Goal: Task Accomplishment & Management: Manage account settings

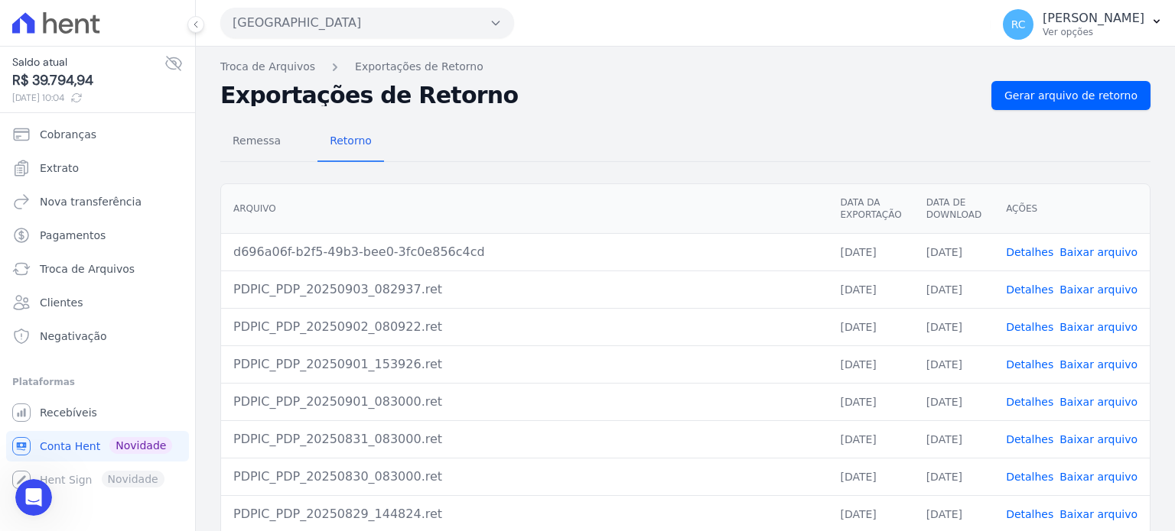
scroll to position [187, 0]
click at [1076, 88] on span "Gerar arquivo de retorno" at bounding box center [1070, 95] width 133 height 15
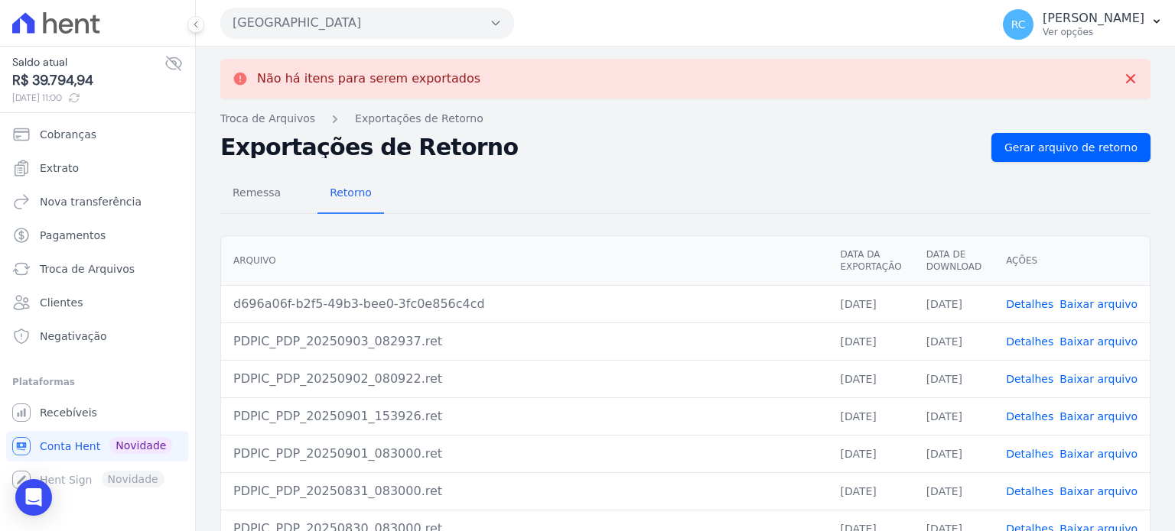
click at [1097, 302] on link "Baixar arquivo" at bounding box center [1098, 304] width 78 height 12
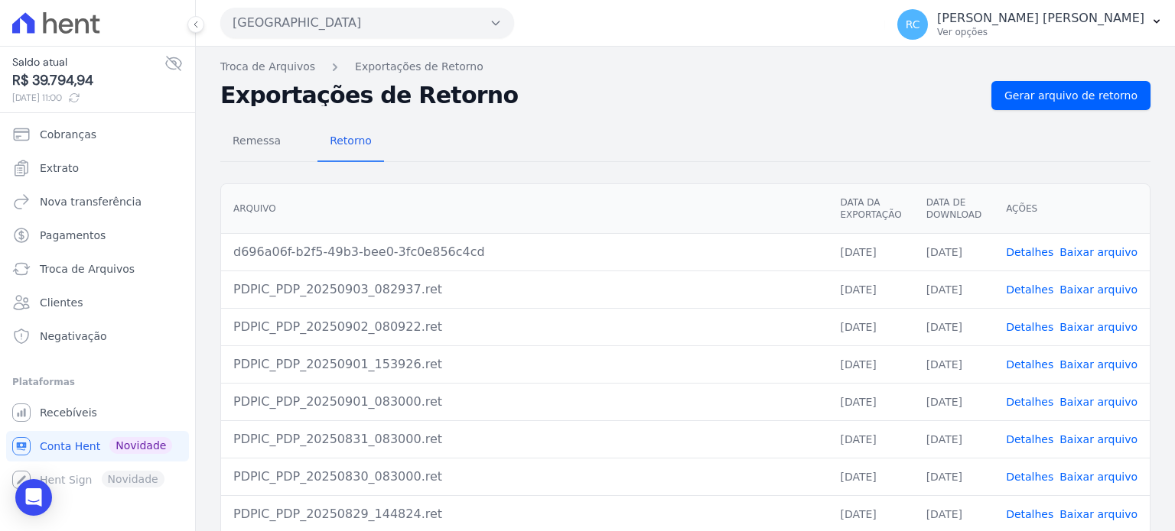
click at [1085, 246] on link "Baixar arquivo" at bounding box center [1098, 252] width 78 height 12
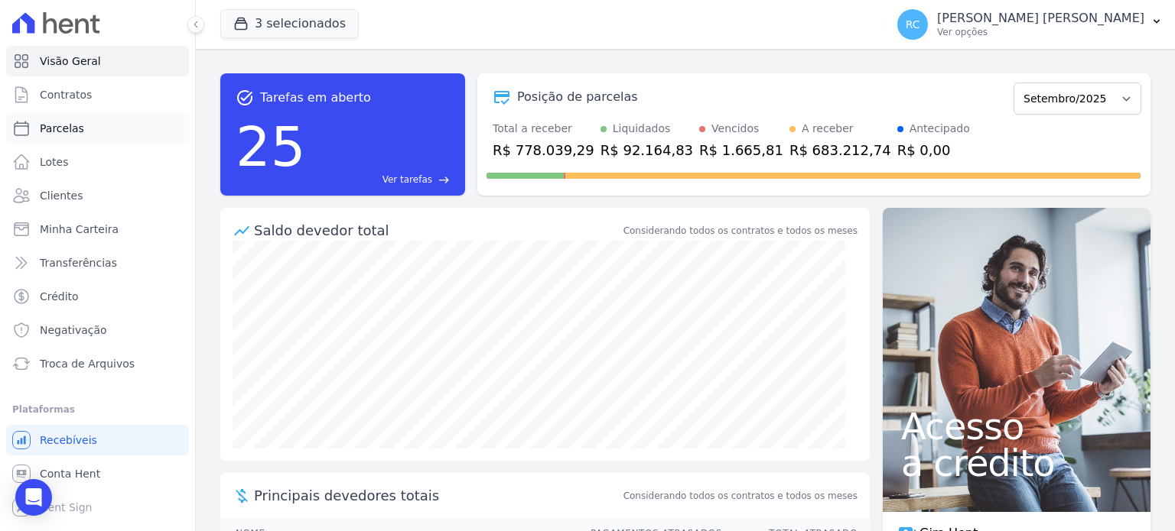
click at [102, 130] on link "Parcelas" at bounding box center [97, 128] width 183 height 31
select select
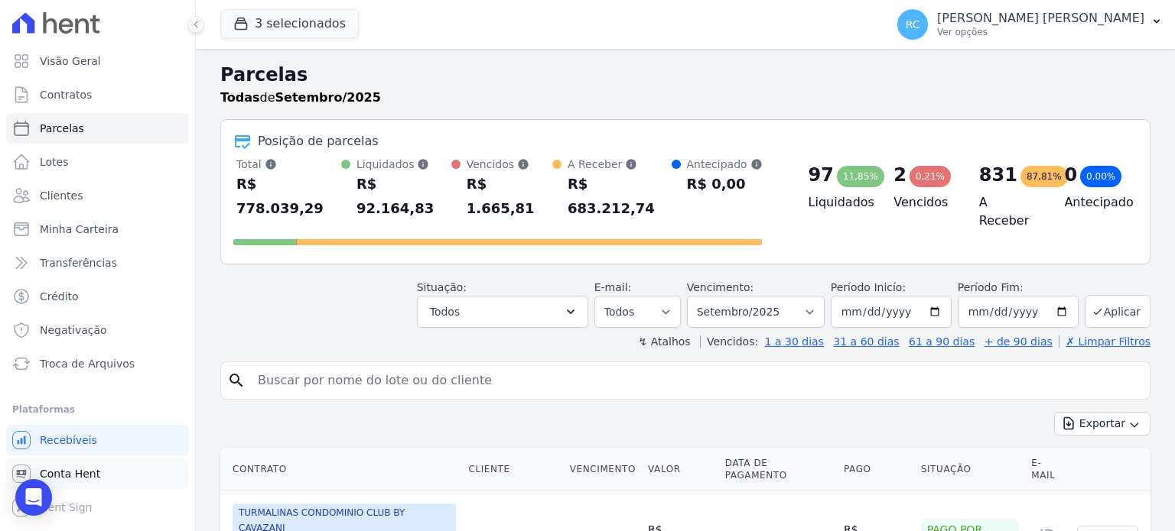
click at [99, 476] on link "Conta Hent" at bounding box center [97, 474] width 183 height 31
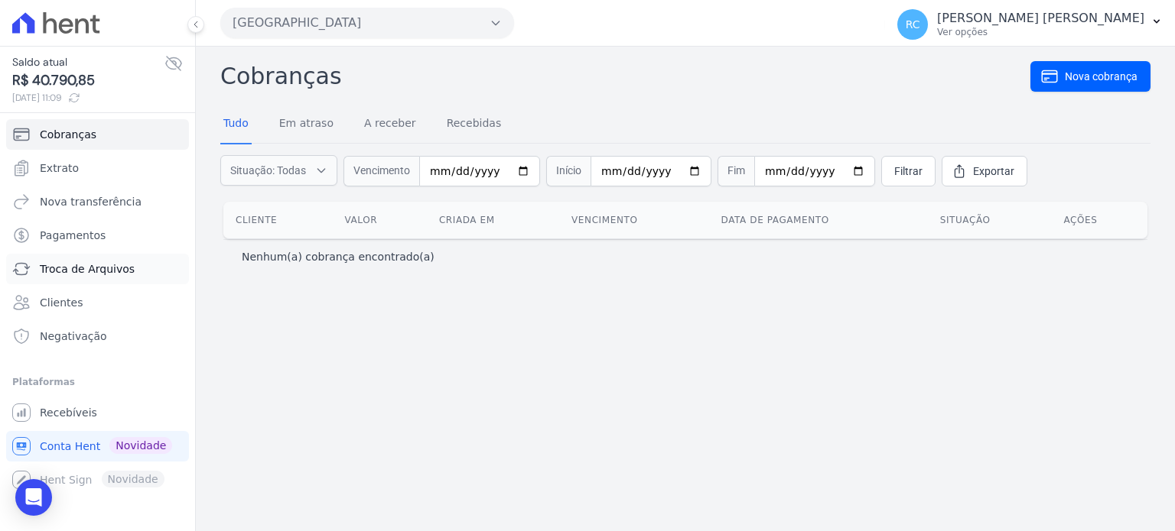
click at [109, 271] on span "Troca de Arquivos" at bounding box center [87, 269] width 95 height 15
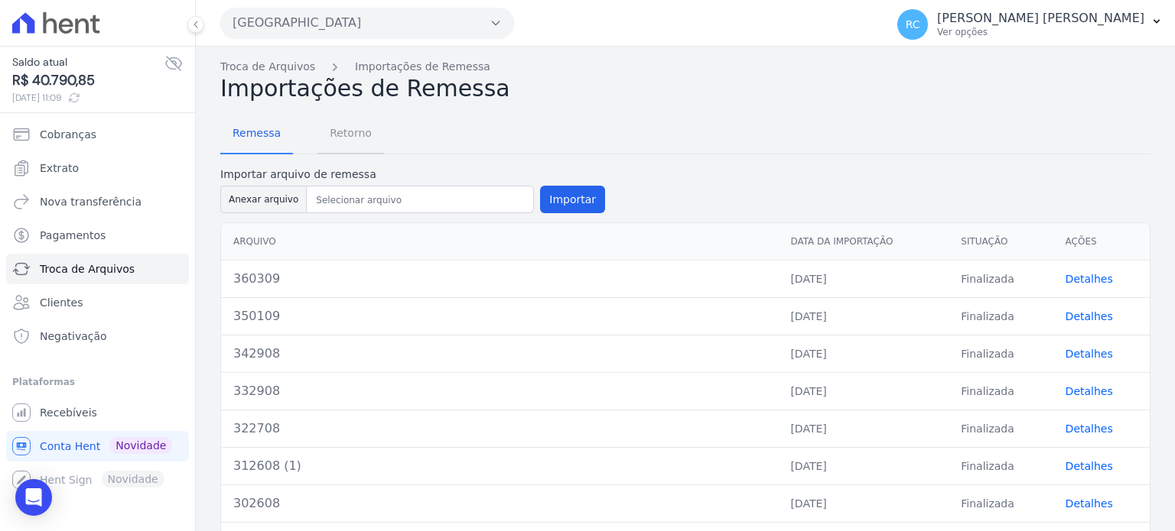
click at [361, 131] on span "Retorno" at bounding box center [350, 133] width 60 height 31
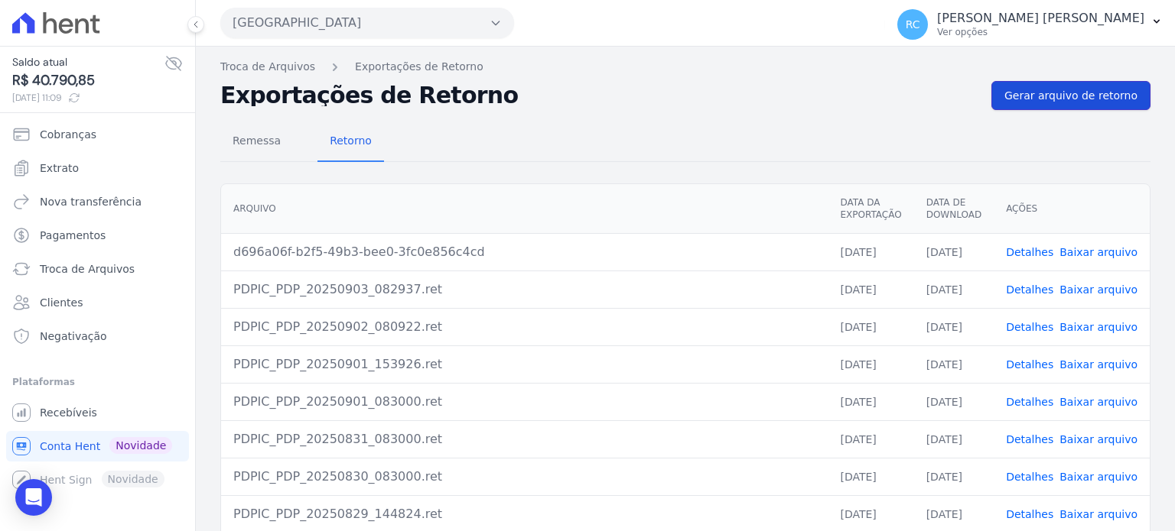
click at [1045, 96] on span "Gerar arquivo de retorno" at bounding box center [1070, 95] width 133 height 15
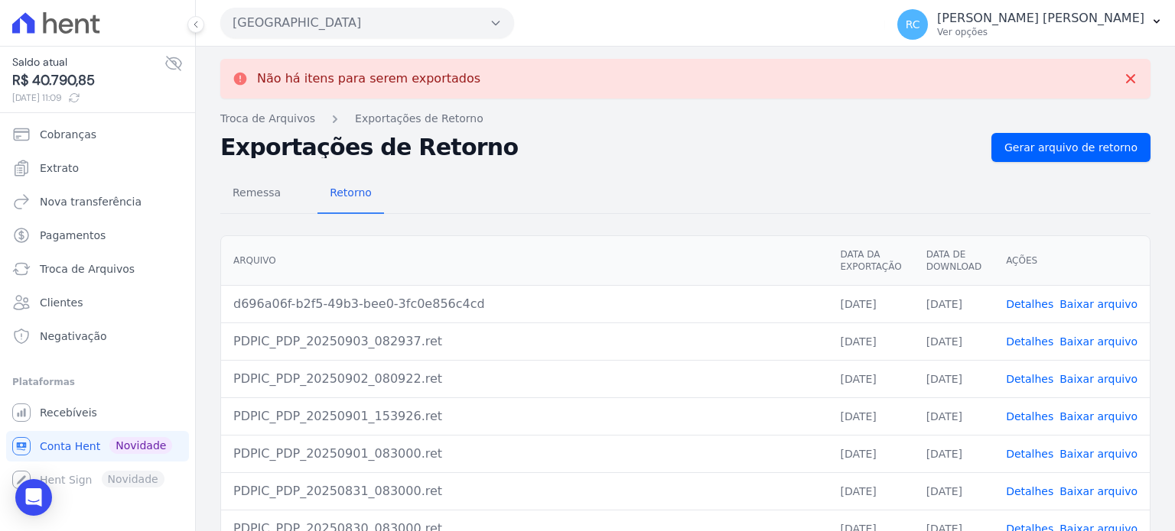
click at [1074, 300] on link "Baixar arquivo" at bounding box center [1098, 304] width 78 height 12
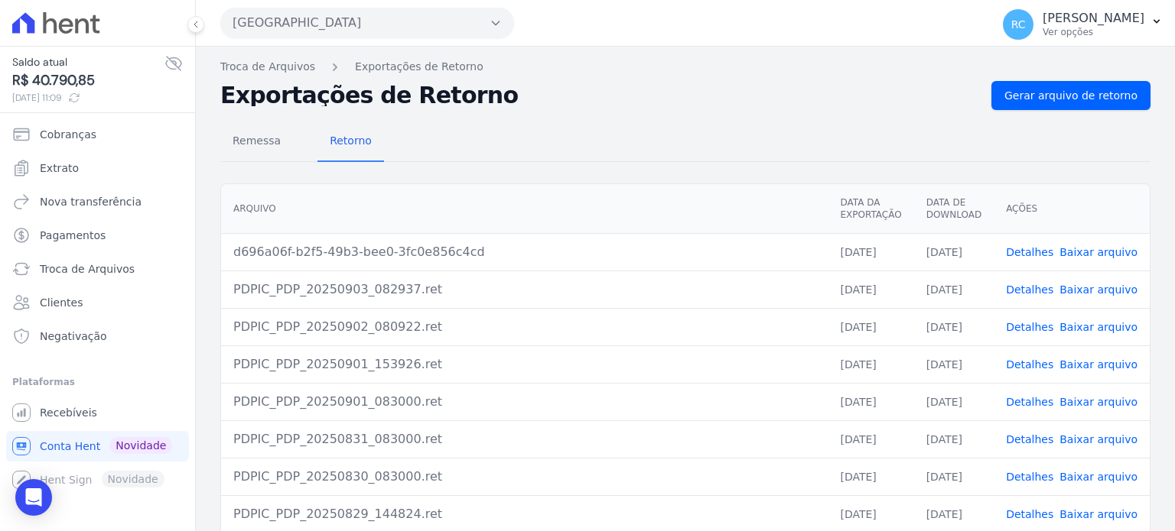
click at [1084, 288] on link "Baixar arquivo" at bounding box center [1098, 290] width 78 height 12
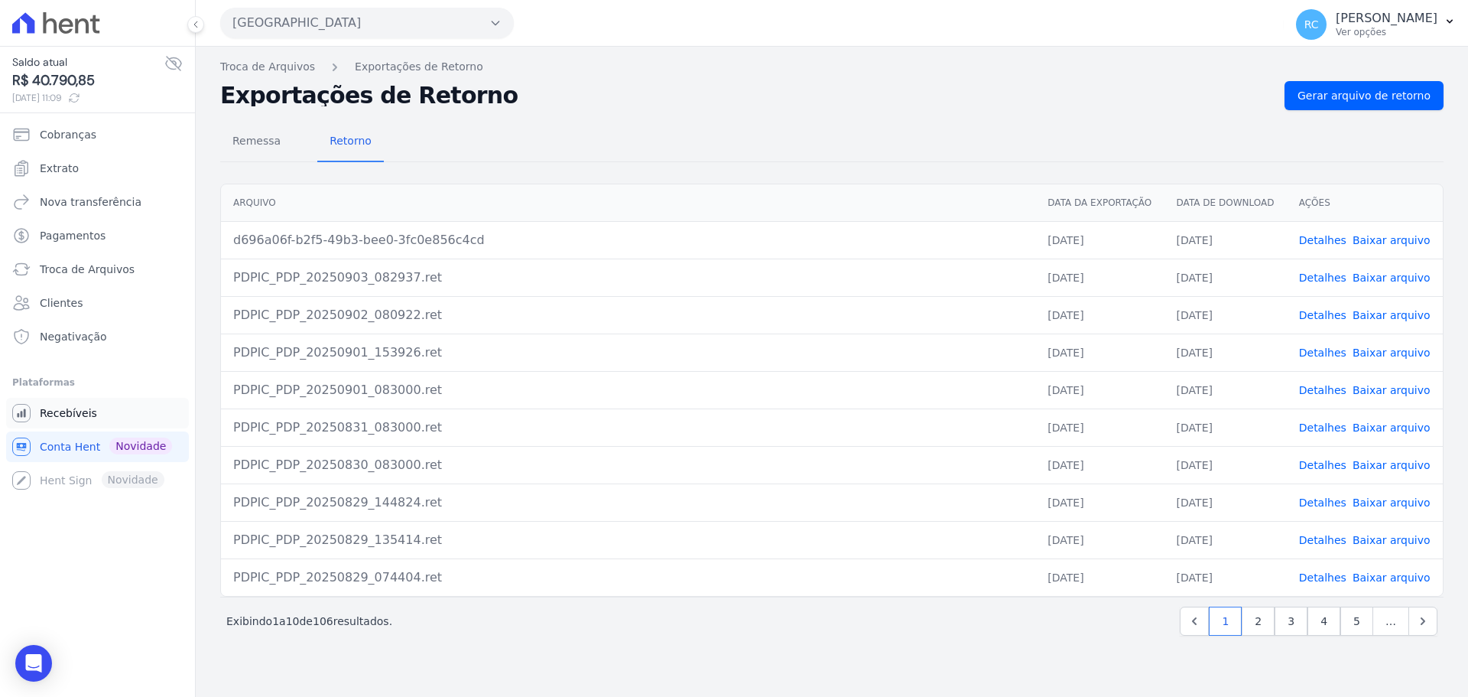
click at [84, 418] on span "Recebíveis" at bounding box center [68, 412] width 57 height 15
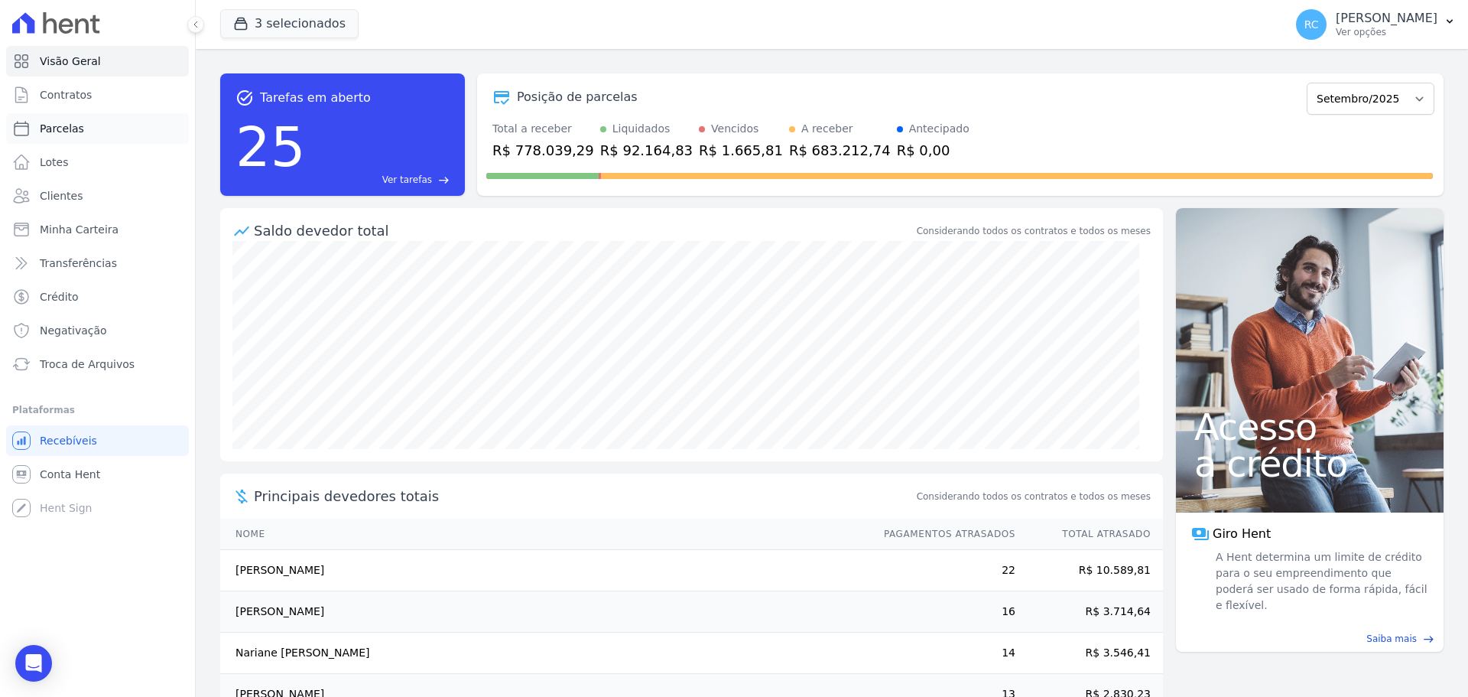
click at [112, 131] on link "Parcelas" at bounding box center [97, 128] width 183 height 31
select select
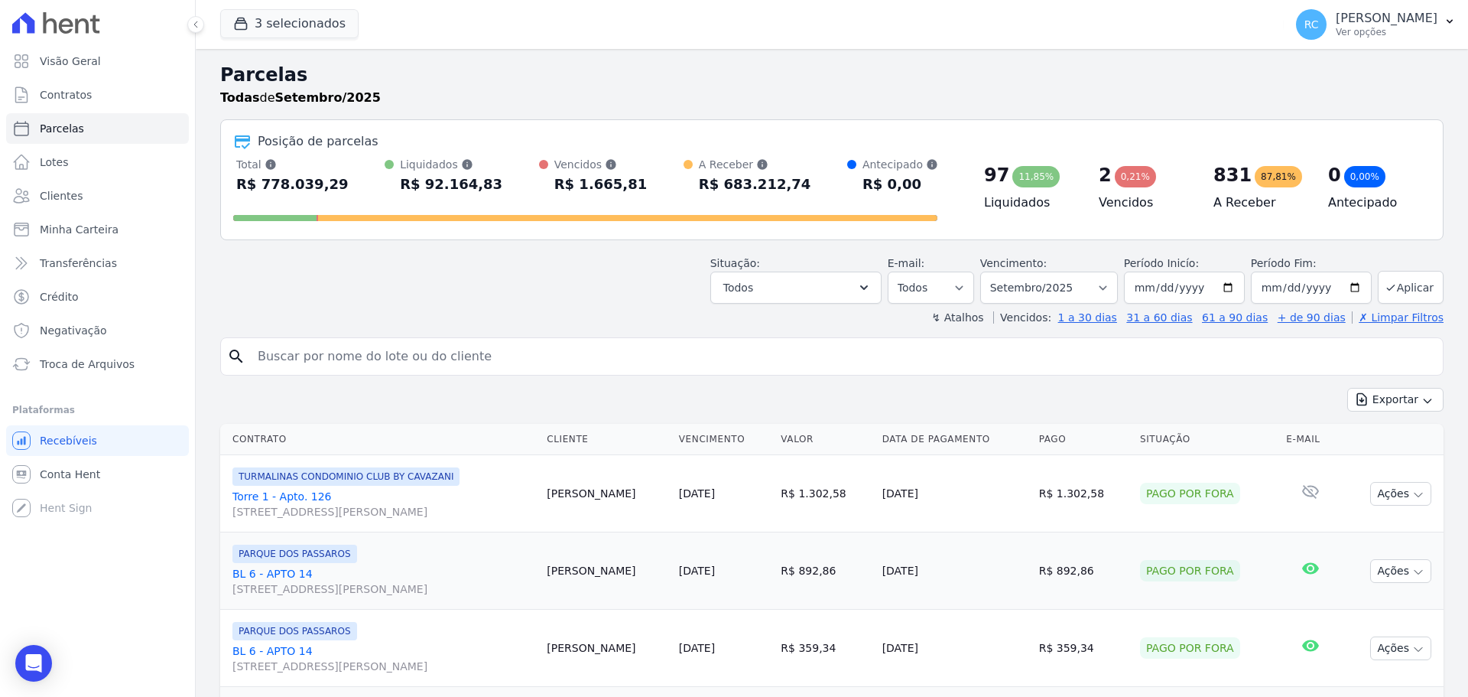
click at [326, 346] on div "search" at bounding box center [831, 356] width 1223 height 38
click at [332, 354] on input "search" at bounding box center [843, 356] width 1188 height 31
click at [579, 294] on div "Situação: Agendado Em Aberto Pago Processando Cancelado Vencido Transferindo De…" at bounding box center [831, 276] width 1223 height 54
click at [479, 354] on input "search" at bounding box center [843, 356] width 1188 height 31
paste input "Francisco Rodrigues Anchieta"
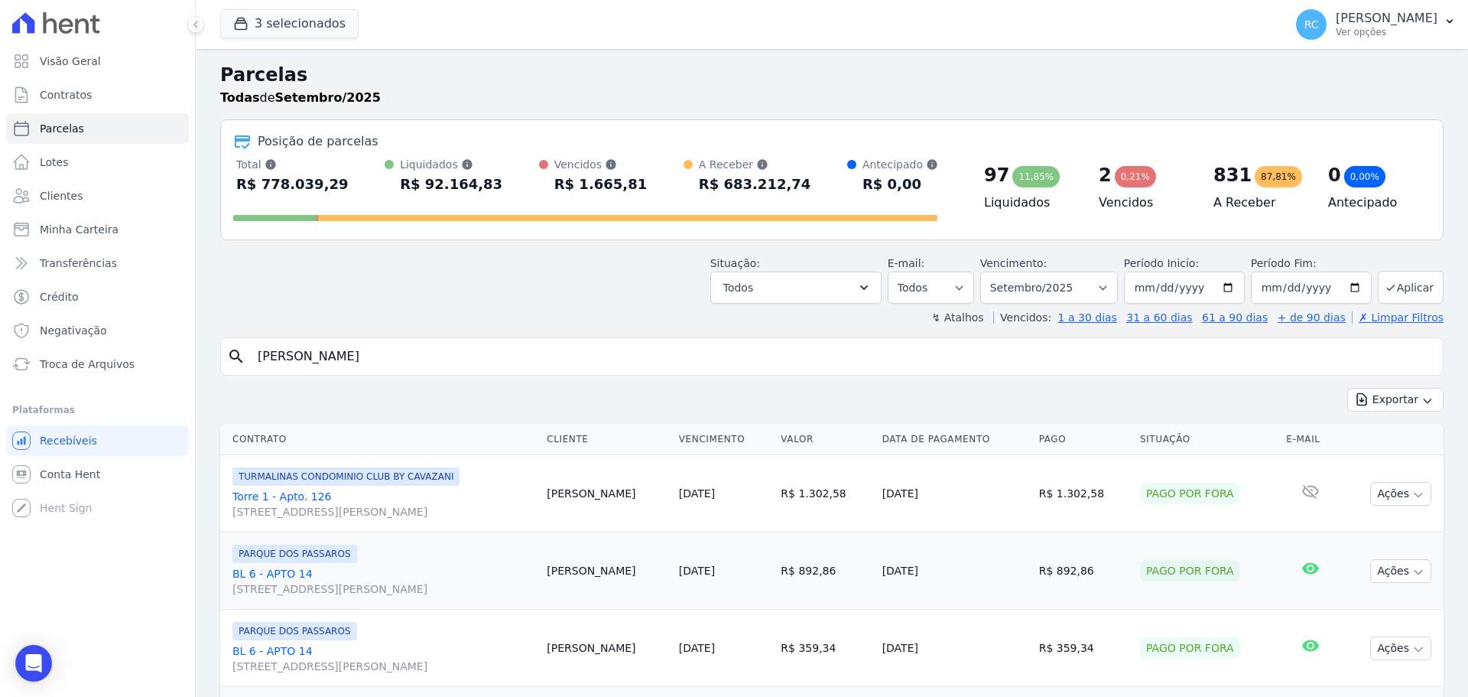
type input "Francisco Rodrigues Anchieta"
select select
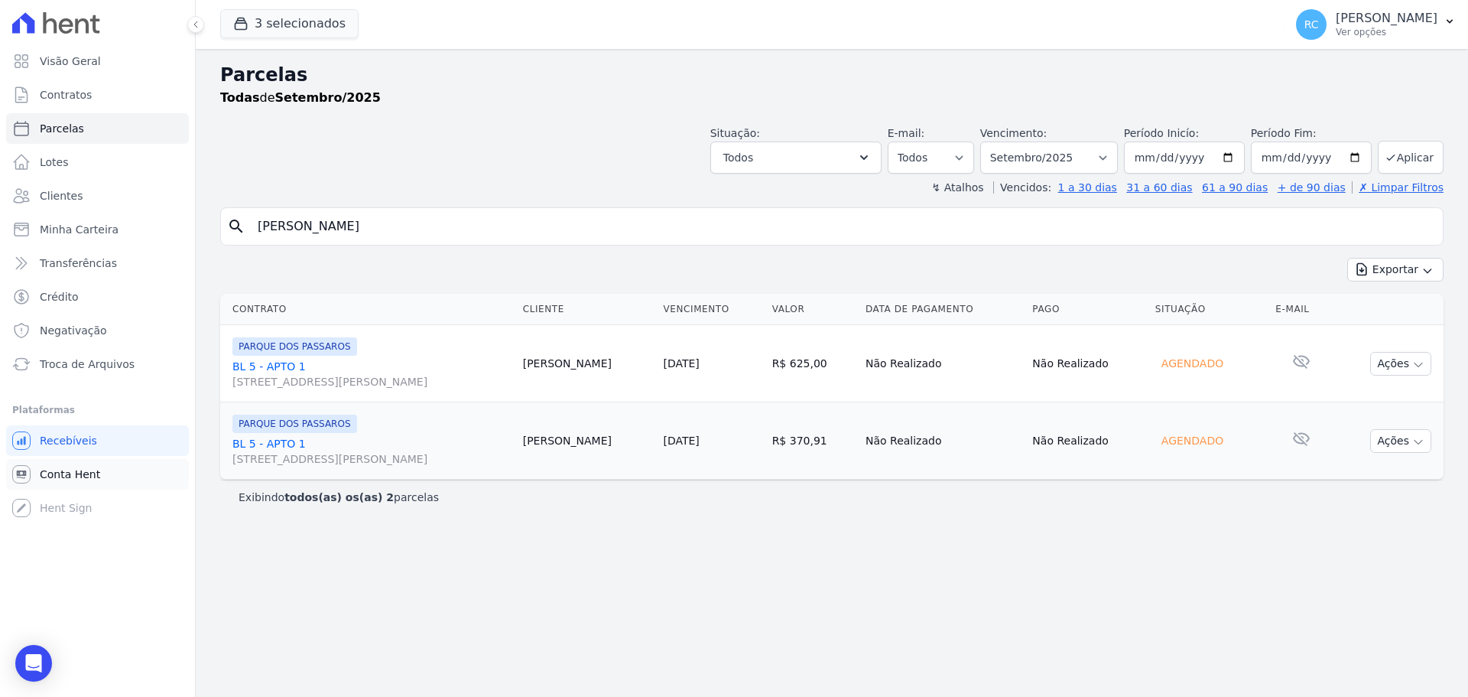
click at [89, 479] on span "Conta Hent" at bounding box center [70, 473] width 60 height 15
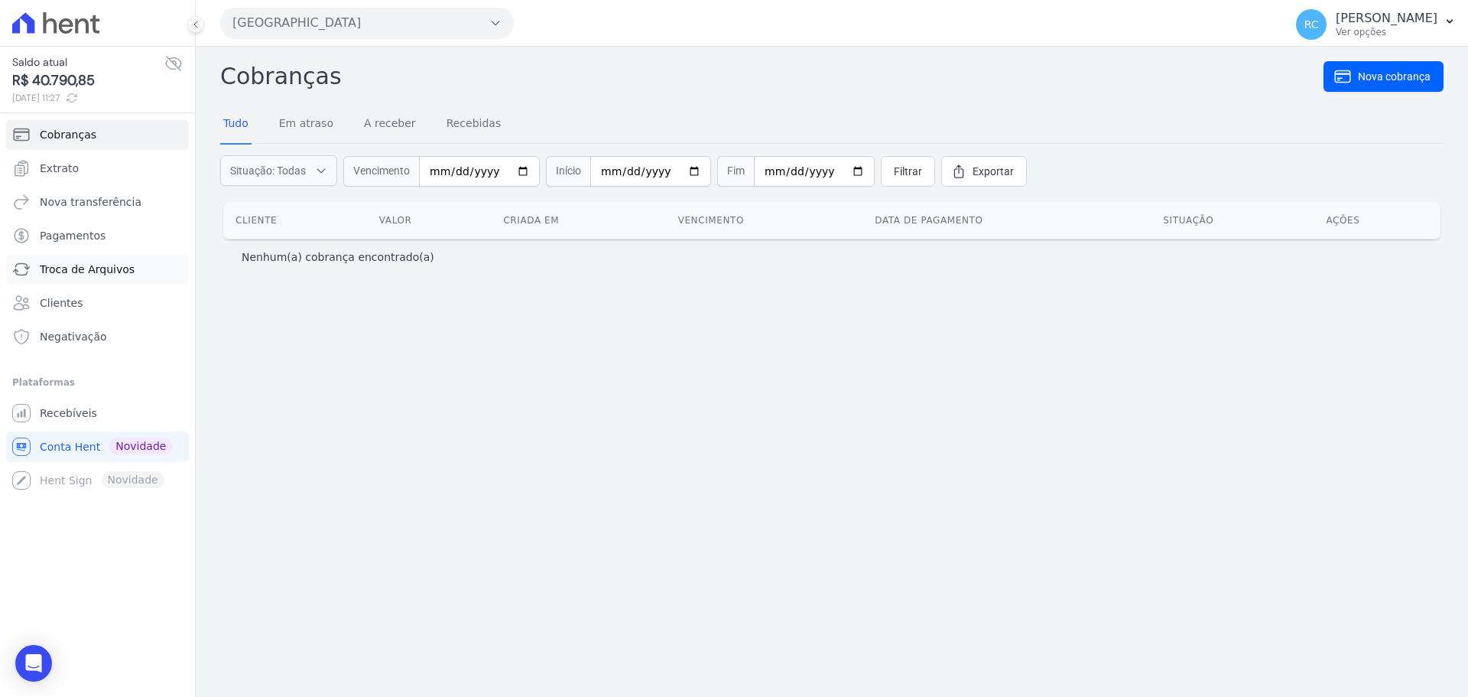
click at [117, 267] on span "Troca de Arquivos" at bounding box center [87, 269] width 95 height 15
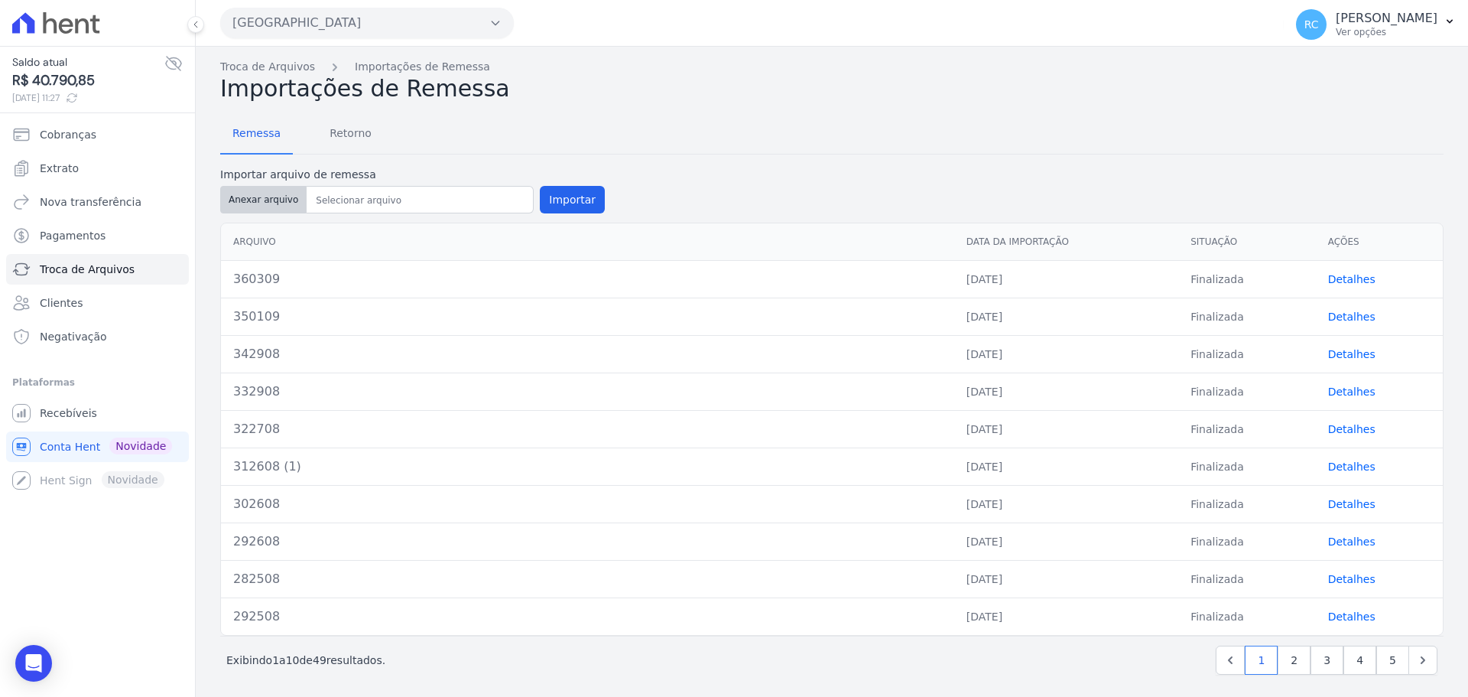
click at [265, 198] on button "Anexar arquivo" at bounding box center [263, 200] width 86 height 28
type input "370309"
click at [564, 205] on button "Importar" at bounding box center [572, 200] width 65 height 28
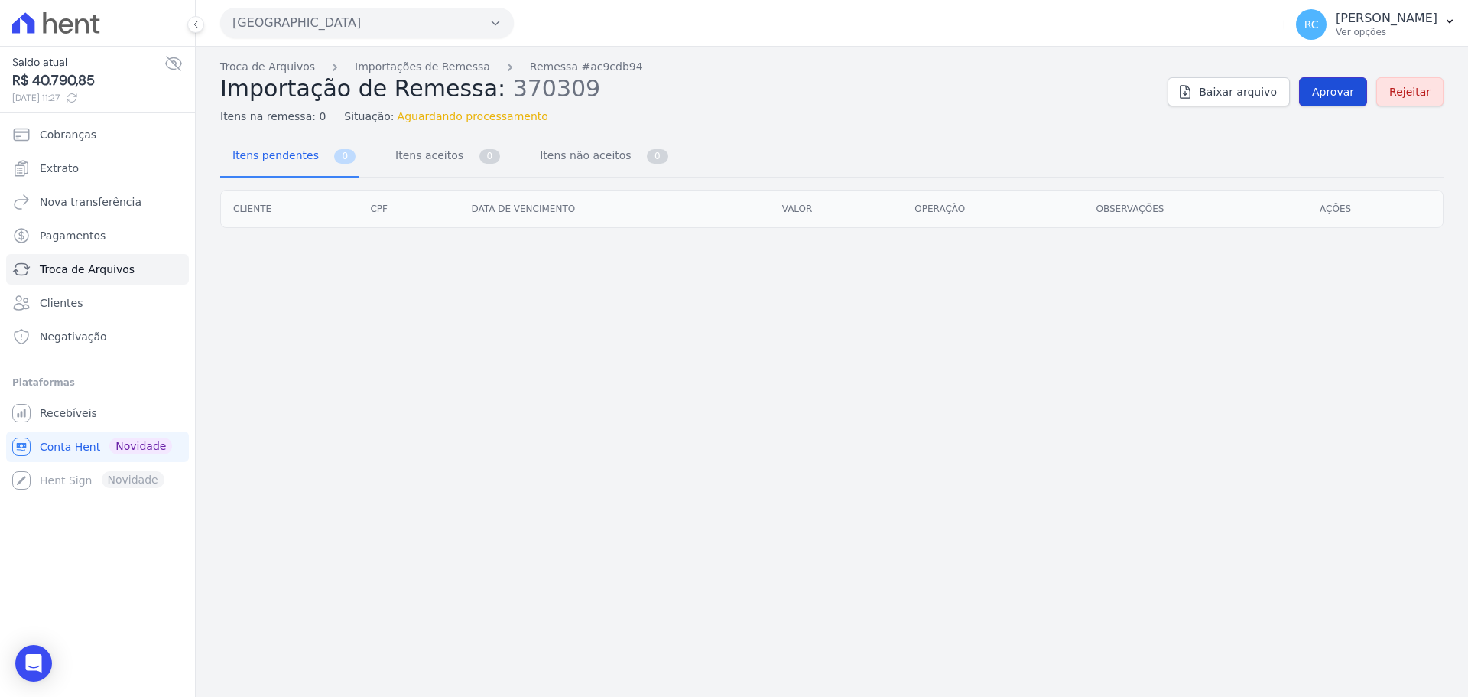
click at [1174, 87] on span "Aprovar" at bounding box center [1333, 91] width 42 height 15
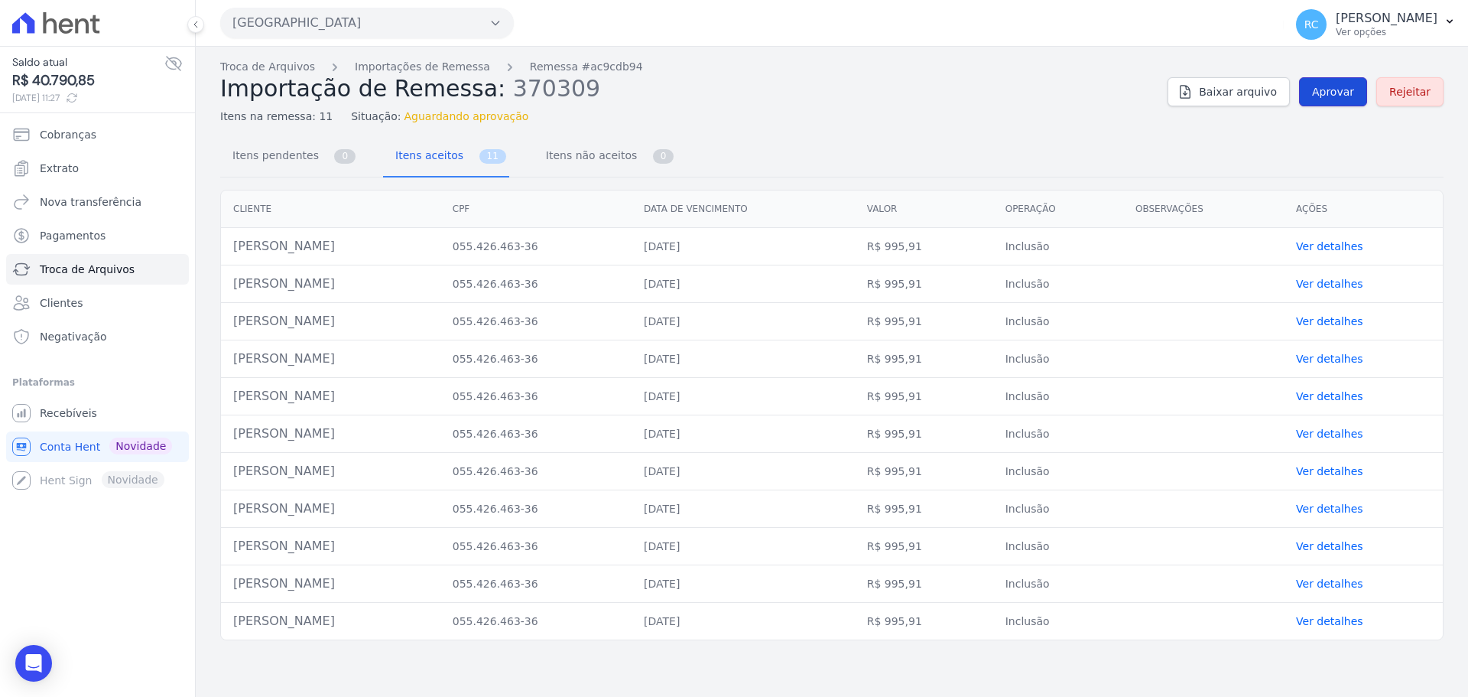
click at [1174, 95] on link "Aprovar" at bounding box center [1333, 91] width 68 height 29
click at [1174, 86] on link "Aprovar" at bounding box center [1333, 91] width 68 height 29
click at [1174, 106] on div "Troca de Arquivos Importações de Remessa Remessa #ac9cdb94 Importação de Remess…" at bounding box center [831, 92] width 1223 height 66
click at [1174, 106] on link "Aprovar" at bounding box center [1333, 91] width 68 height 29
click at [1174, 89] on span "Aprovar" at bounding box center [1333, 91] width 42 height 15
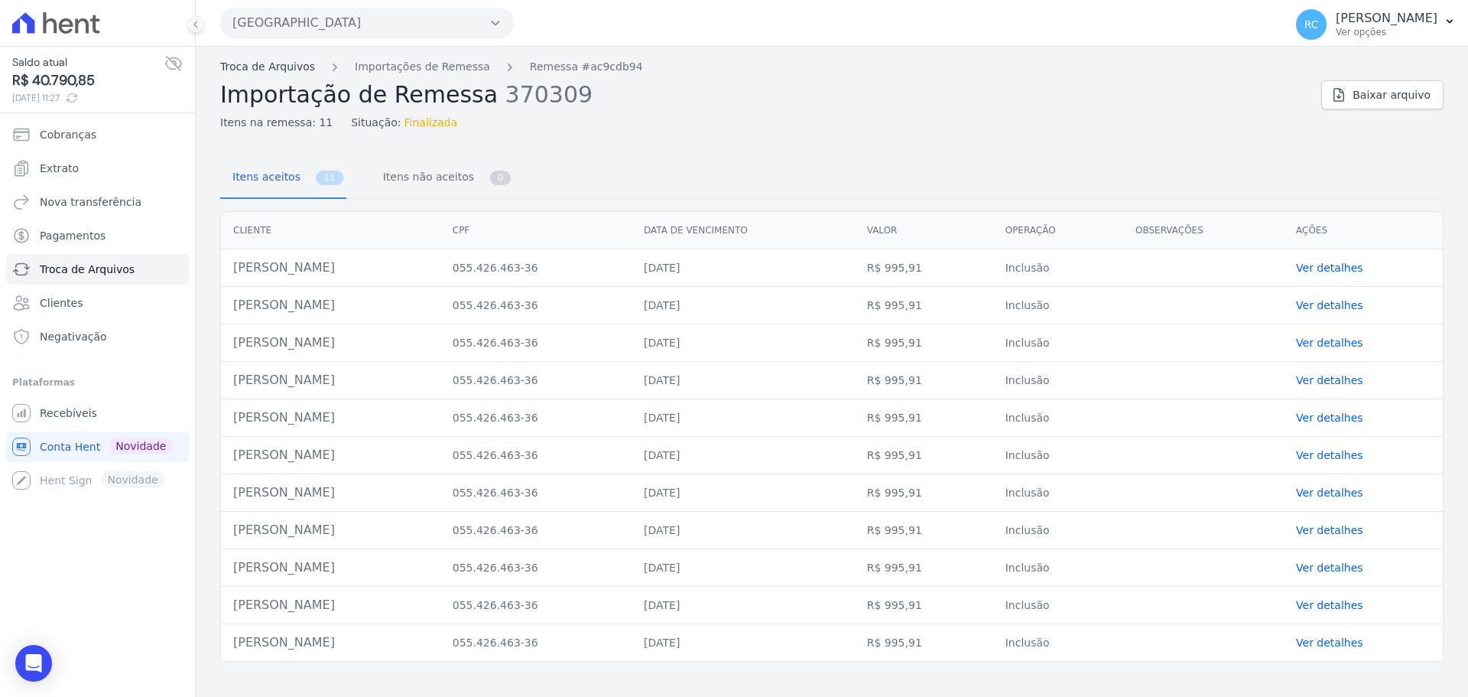
click at [274, 67] on link "Troca de Arquivos" at bounding box center [267, 67] width 95 height 16
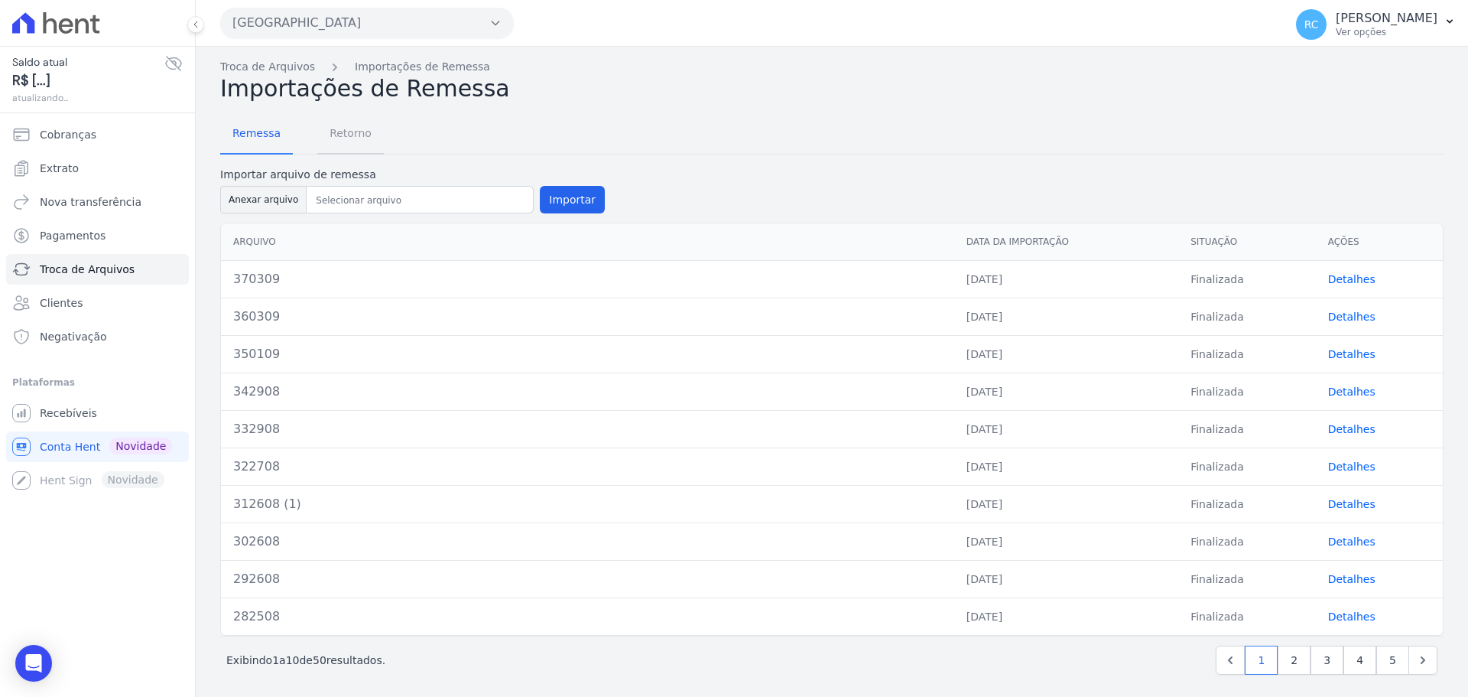
click at [346, 140] on span "Retorno" at bounding box center [350, 133] width 60 height 31
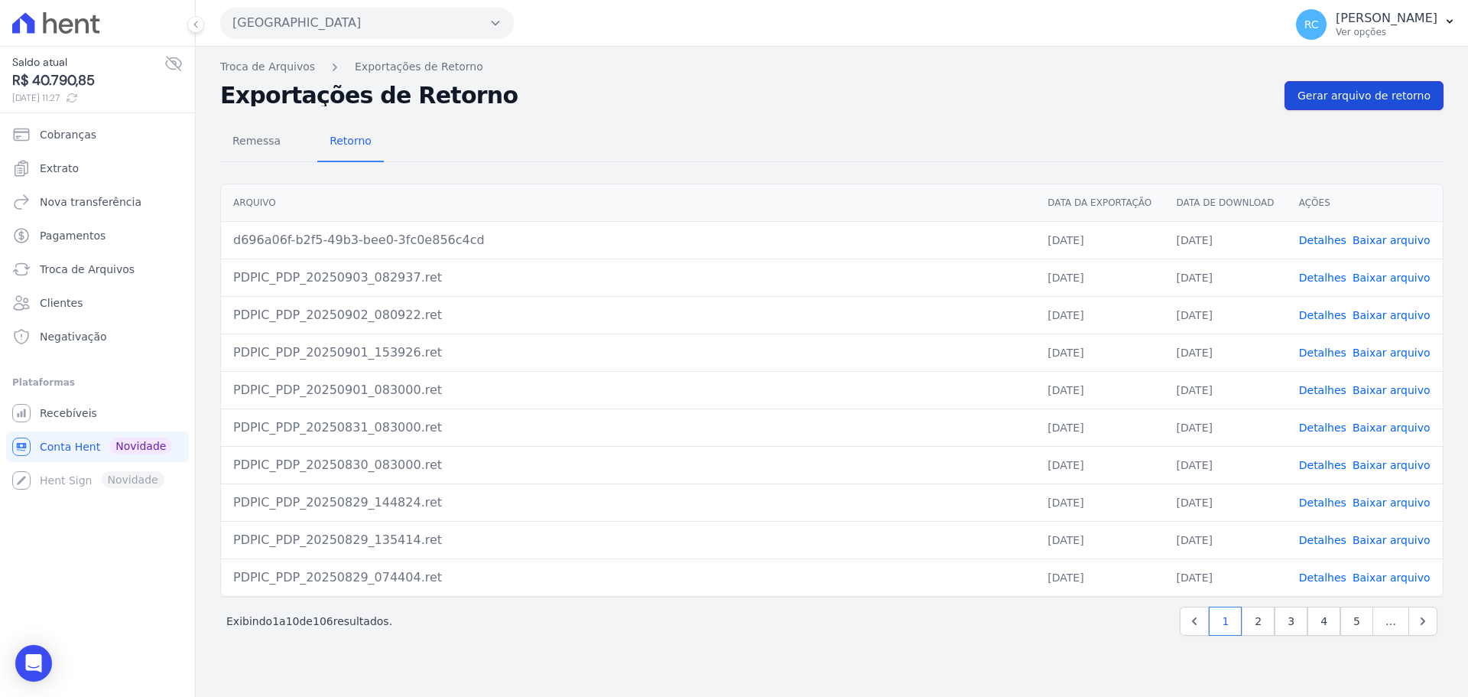
click at [1174, 107] on link "Gerar arquivo de retorno" at bounding box center [1364, 95] width 159 height 29
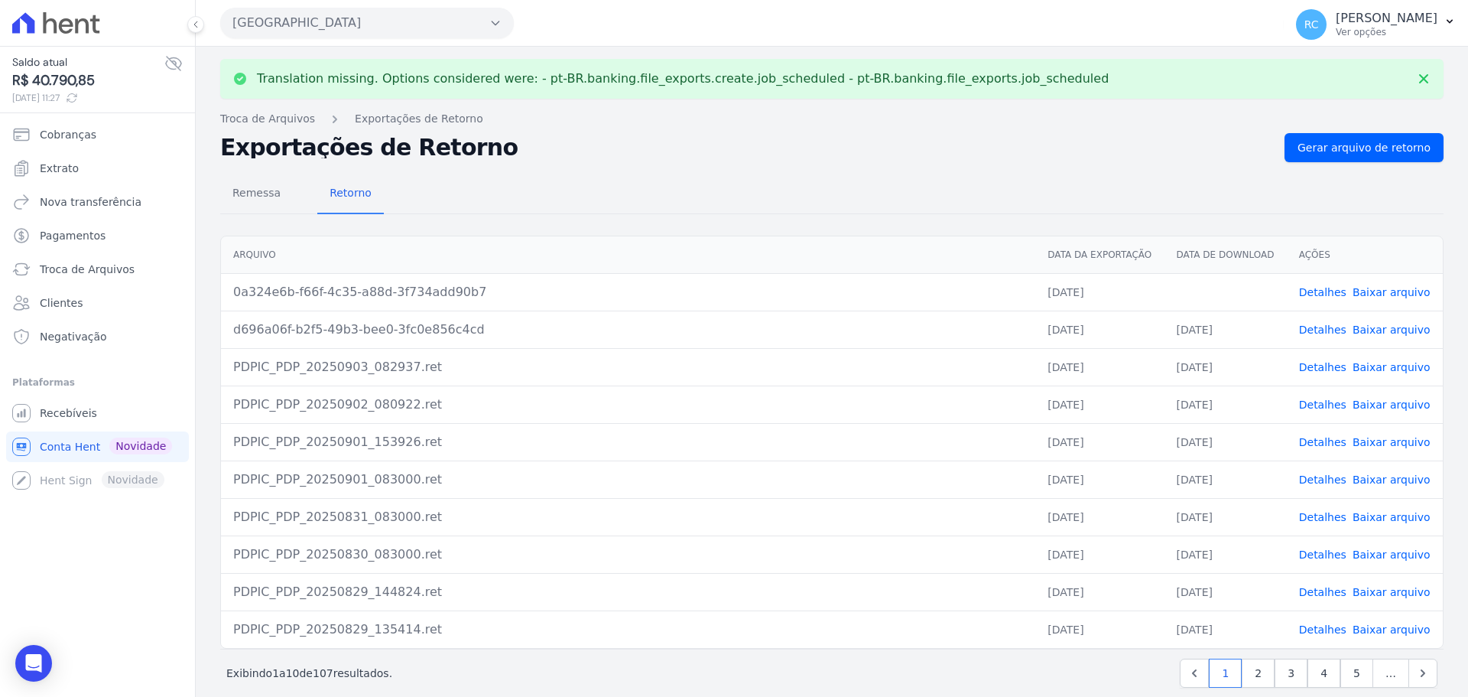
click at [1174, 291] on link "Baixar arquivo" at bounding box center [1392, 292] width 78 height 12
click at [1174, 331] on link "Baixar arquivo" at bounding box center [1392, 329] width 78 height 12
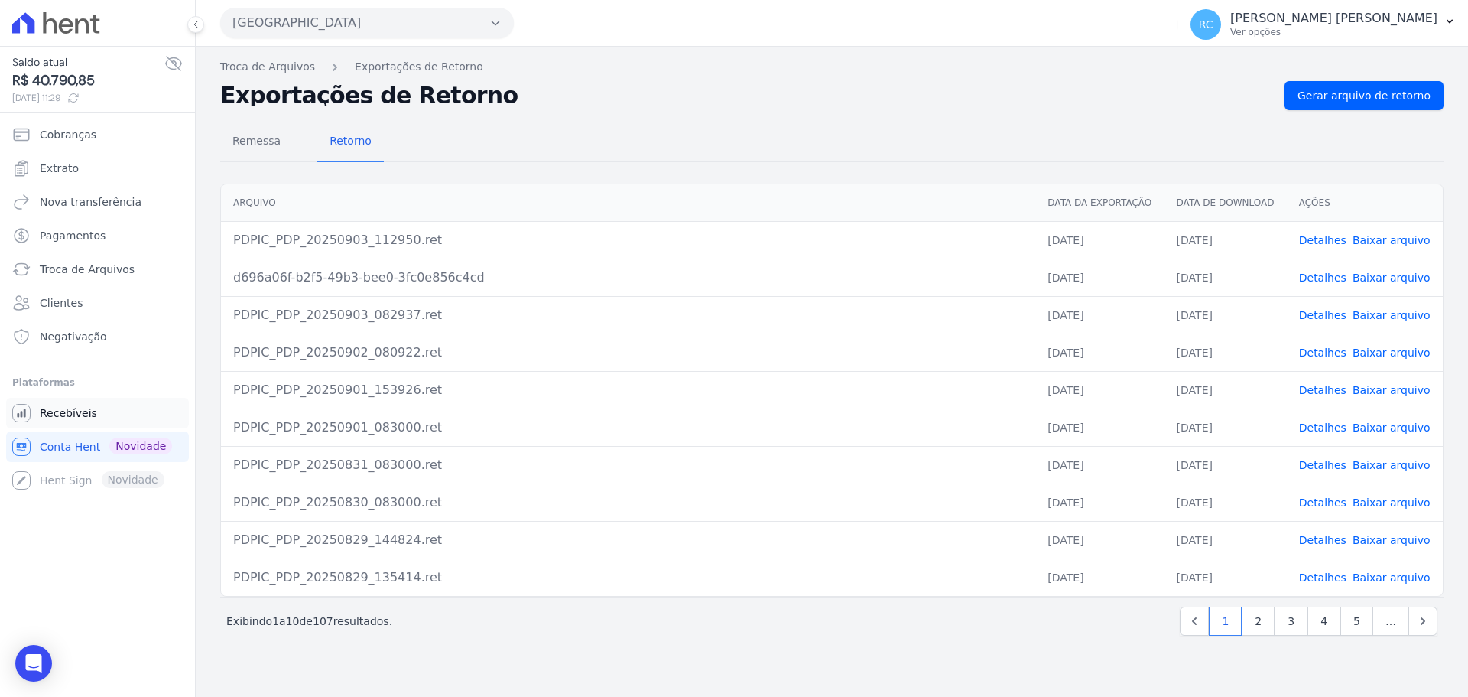
click at [119, 408] on link "Recebíveis" at bounding box center [97, 413] width 183 height 31
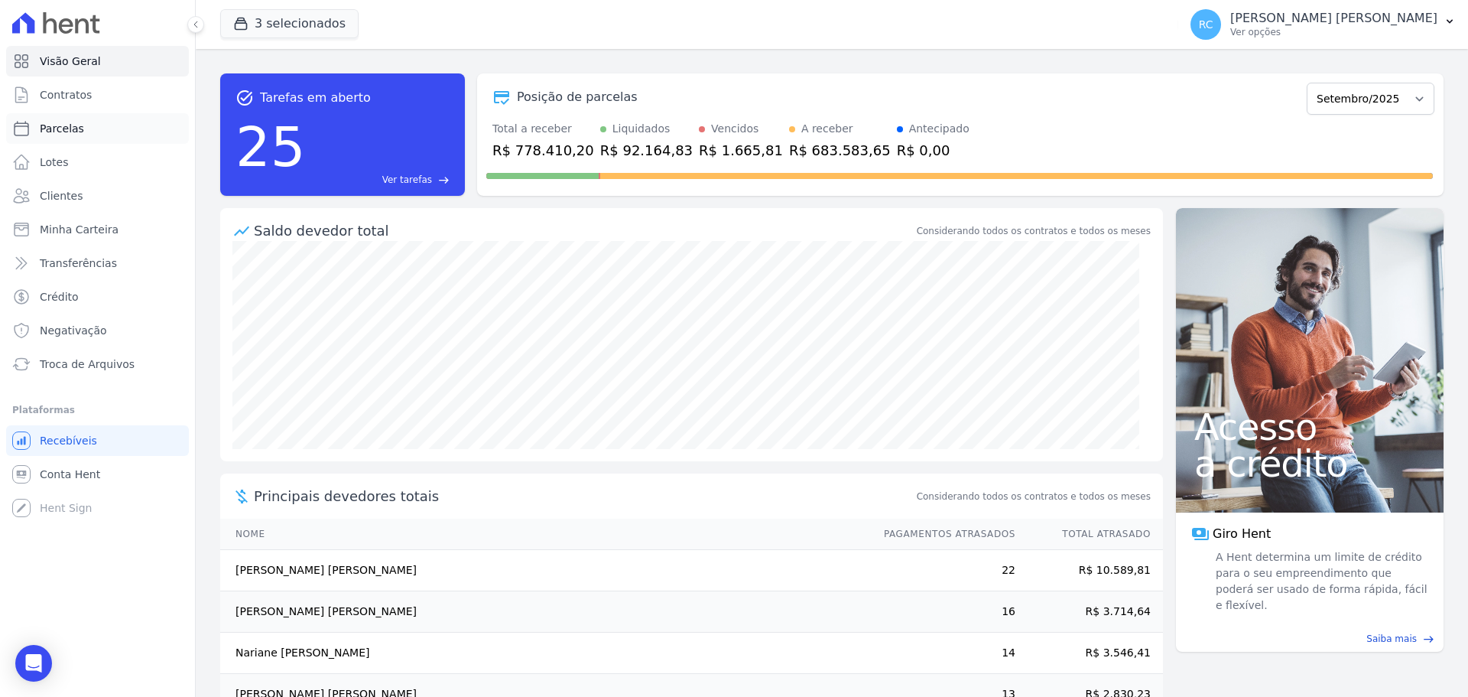
click at [154, 139] on link "Parcelas" at bounding box center [97, 128] width 183 height 31
select select
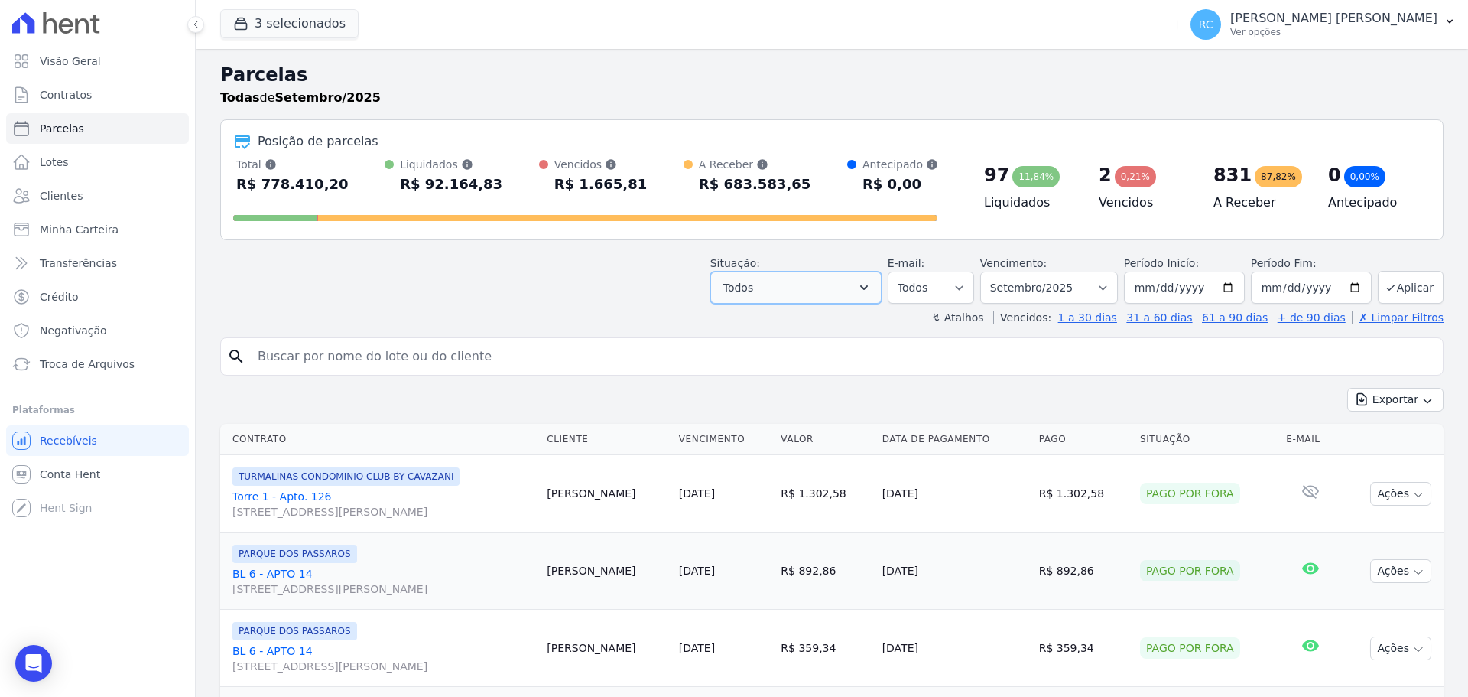
click at [843, 290] on button "Todos" at bounding box center [795, 287] width 171 height 32
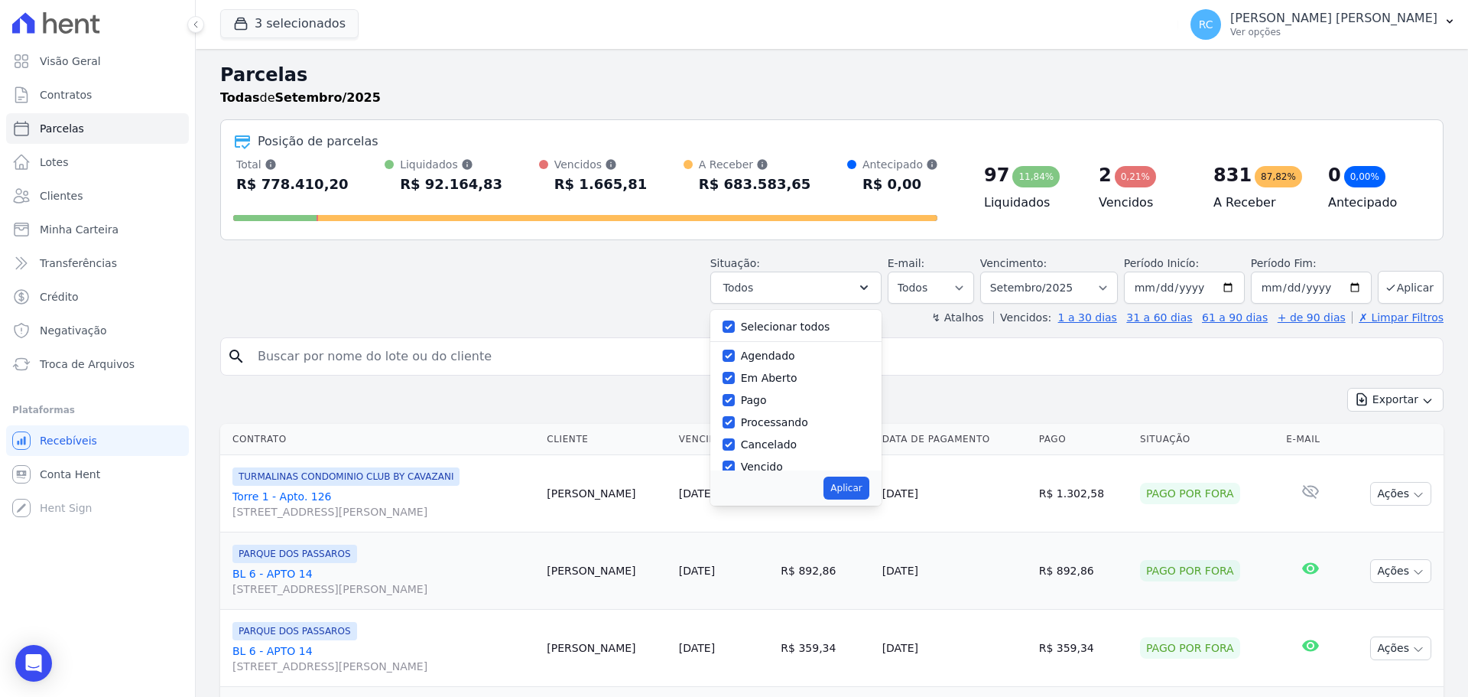
click at [779, 333] on label "Selecionar todos" at bounding box center [785, 326] width 89 height 12
click at [735, 333] on input "Selecionar todos" at bounding box center [729, 326] width 12 height 12
checkbox input "false"
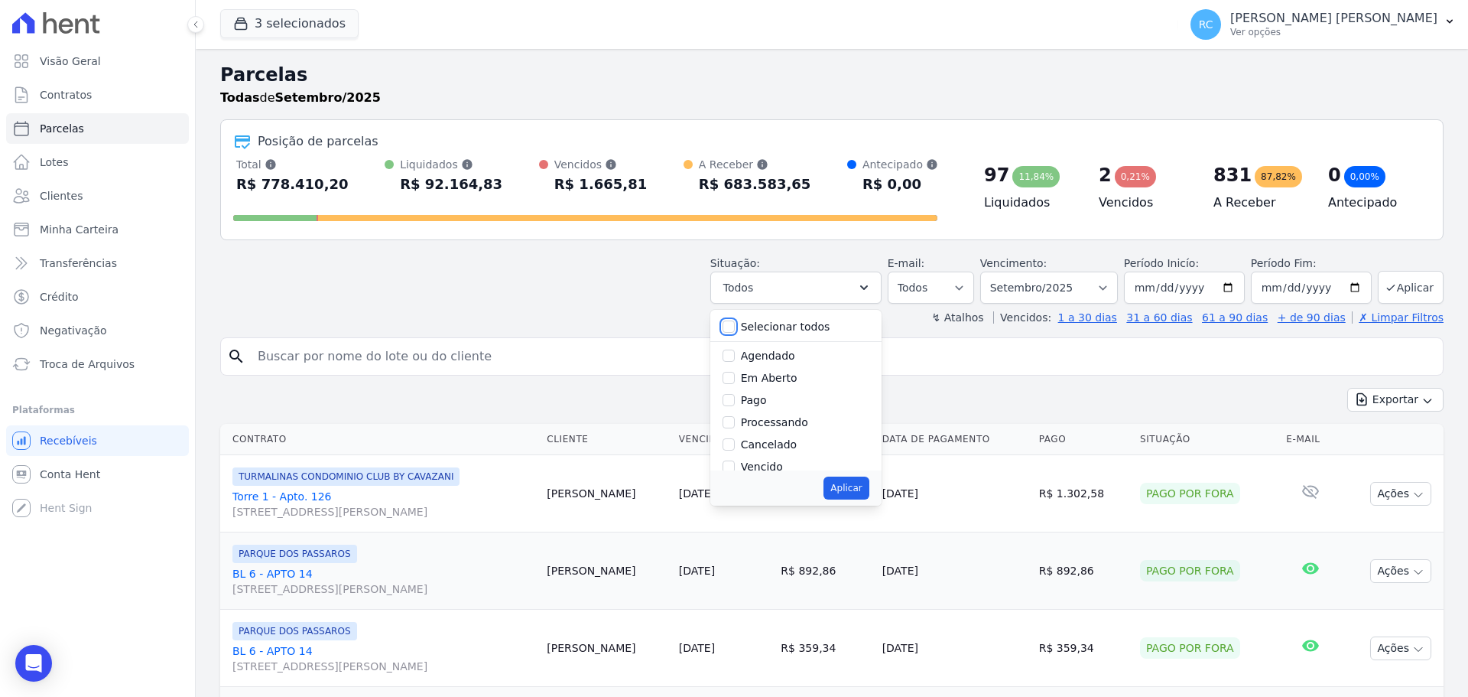
checkbox input "false"
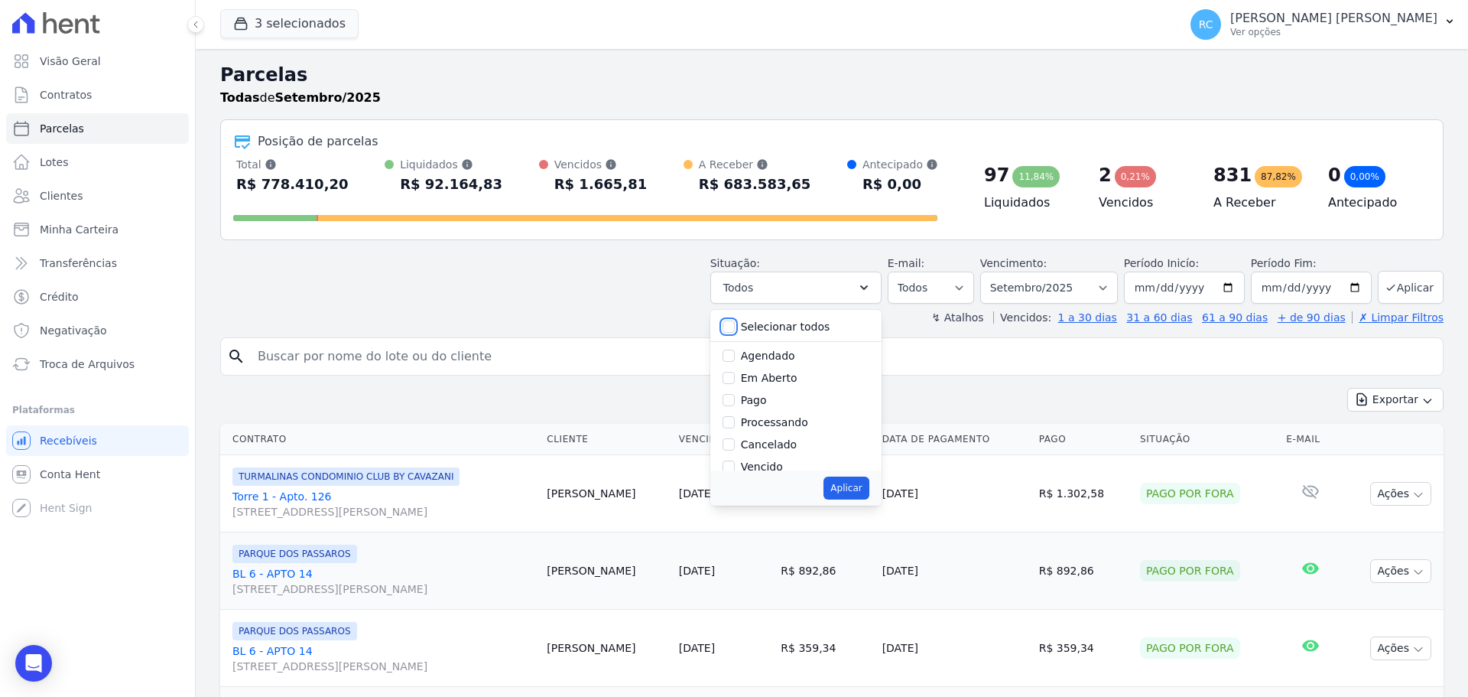
checkbox input "false"
click at [735, 466] on input "Vencido" at bounding box center [729, 466] width 12 height 12
checkbox input "true"
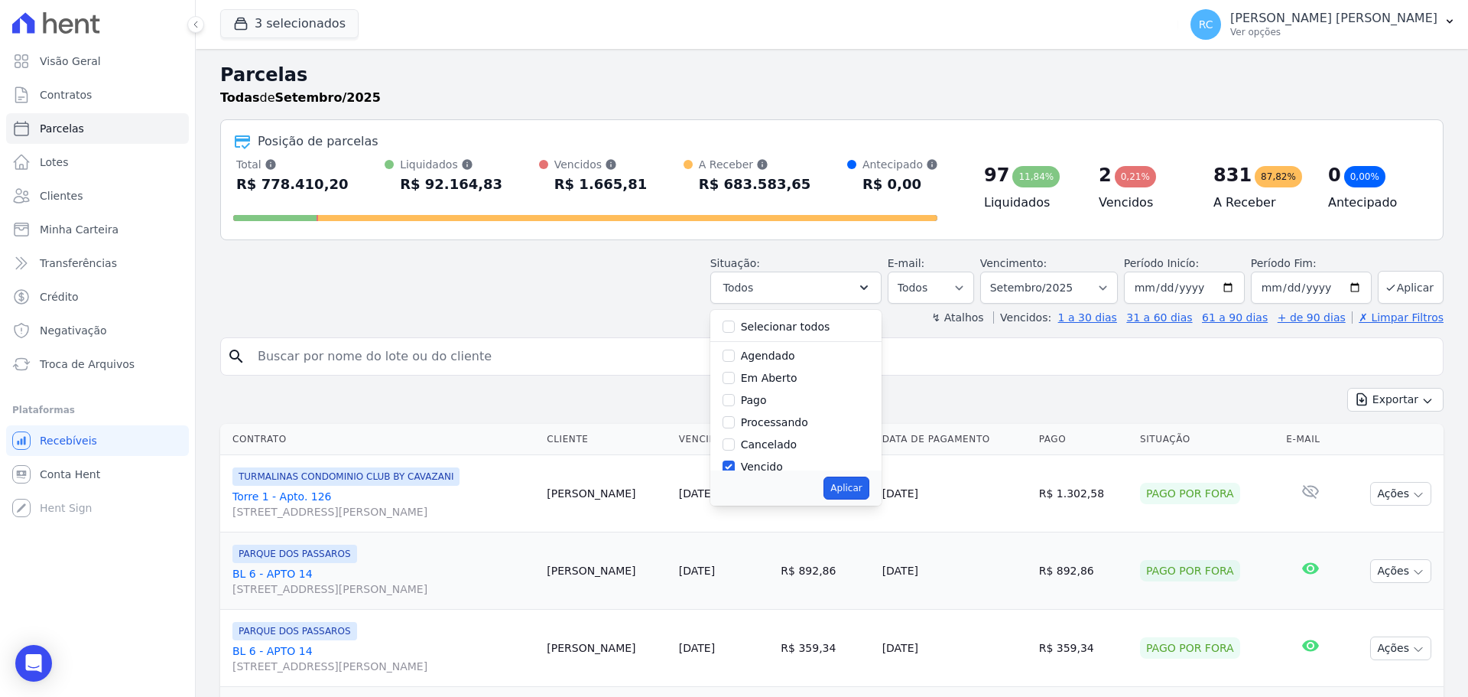
drag, startPoint x: 850, startPoint y: 486, endPoint x: 841, endPoint y: 476, distance: 14.1
click at [847, 484] on button "Aplicar" at bounding box center [846, 487] width 45 height 23
select select "overdue"
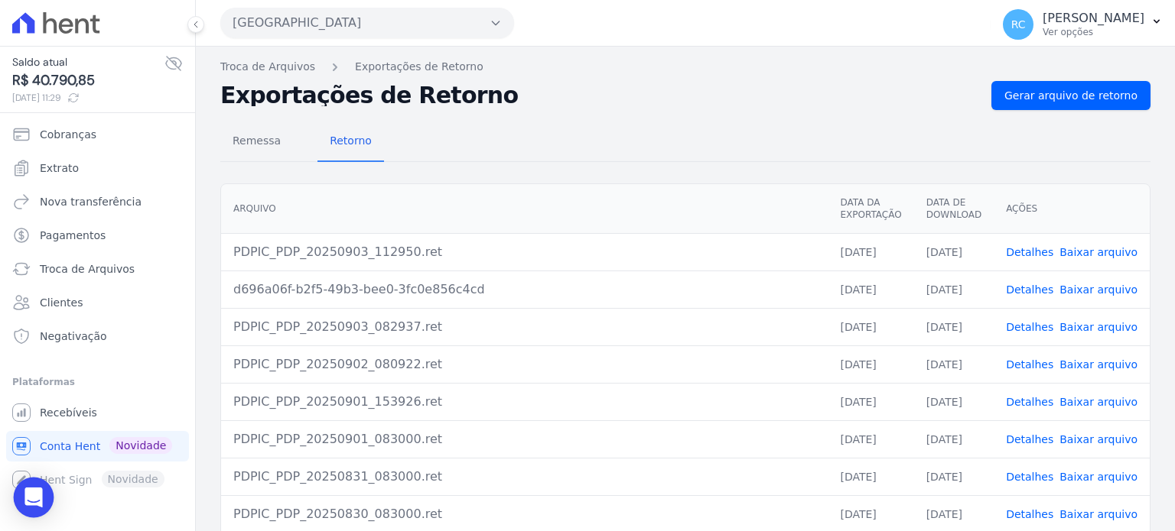
click at [43, 495] on div "Open Intercom Messenger" at bounding box center [34, 498] width 41 height 41
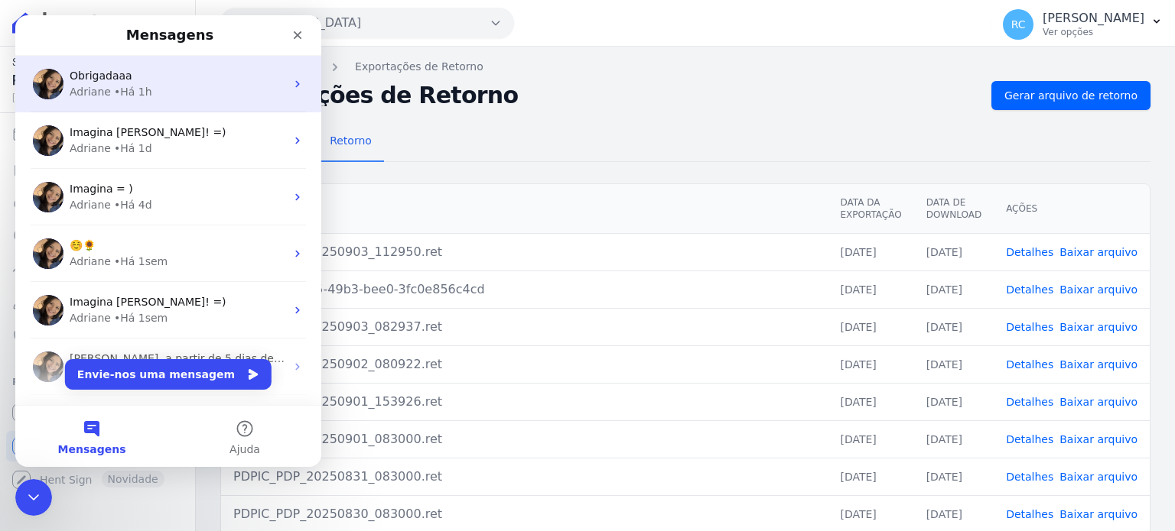
click at [164, 93] on div "Adriane • Há 1h" at bounding box center [178, 92] width 216 height 16
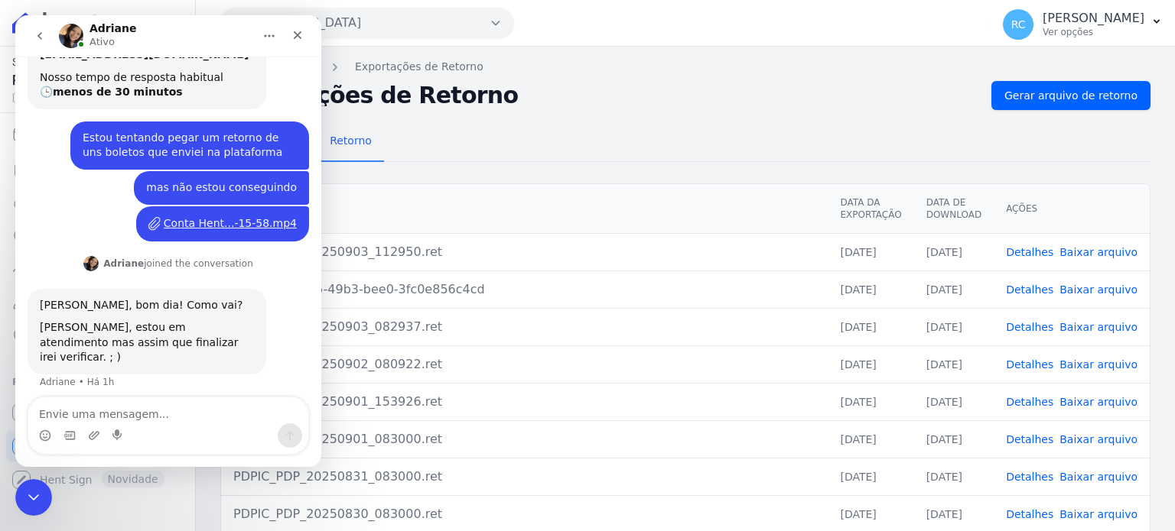
scroll to position [187, 0]
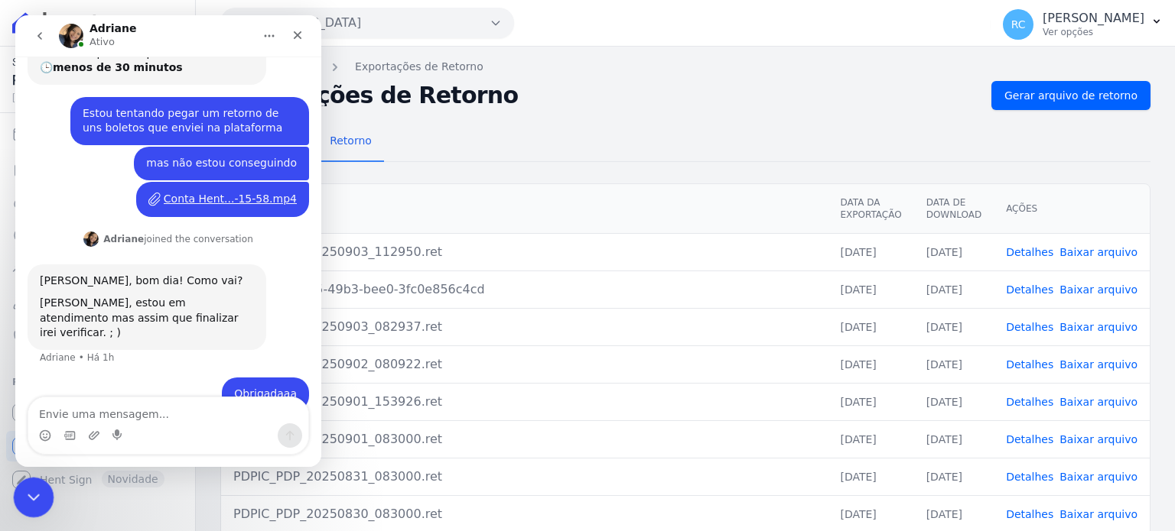
click at [41, 492] on div "Fechar mensagem da Intercom" at bounding box center [31, 495] width 37 height 37
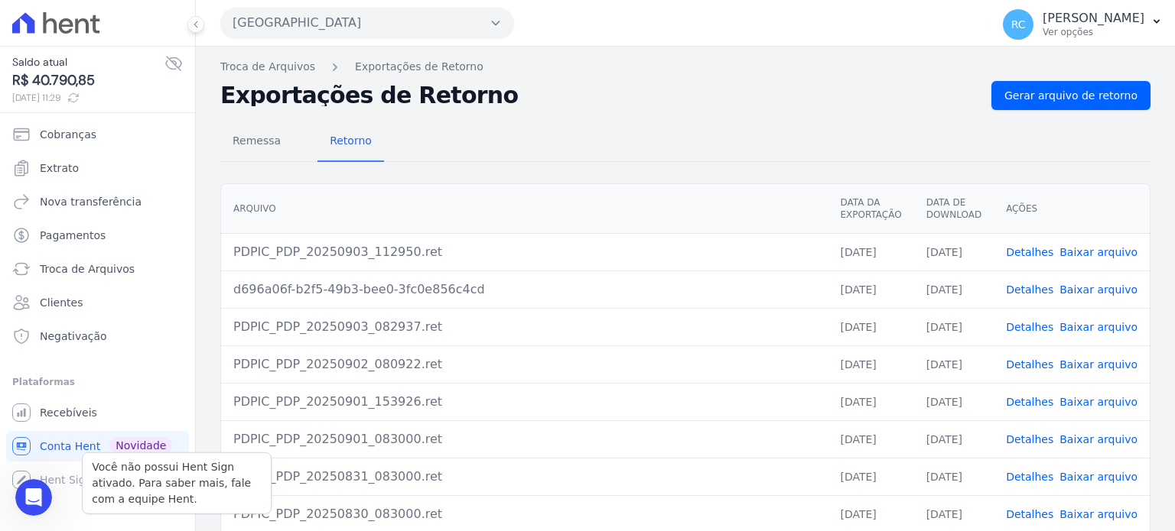
scroll to position [186, 0]
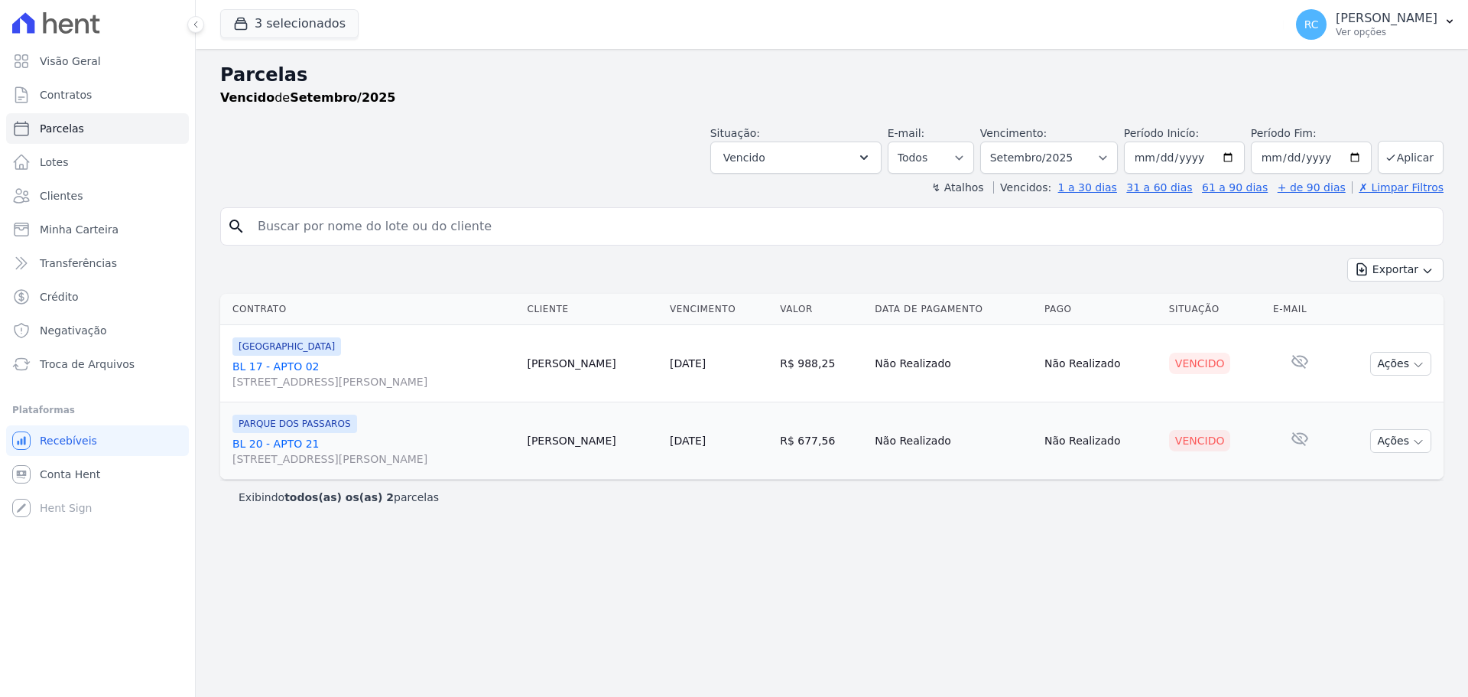
select select
click at [1091, 154] on select "[GEOGRAPHIC_DATA] por período ──────── Todos os meses Dezembro/2021 [GEOGRAPHIC…" at bounding box center [1049, 157] width 138 height 32
select select "all"
click at [1002, 141] on select "Filtrar por período ──────── Todos os meses Dezembro/2021 Janeiro/2022 Fevereir…" at bounding box center [1049, 157] width 138 height 32
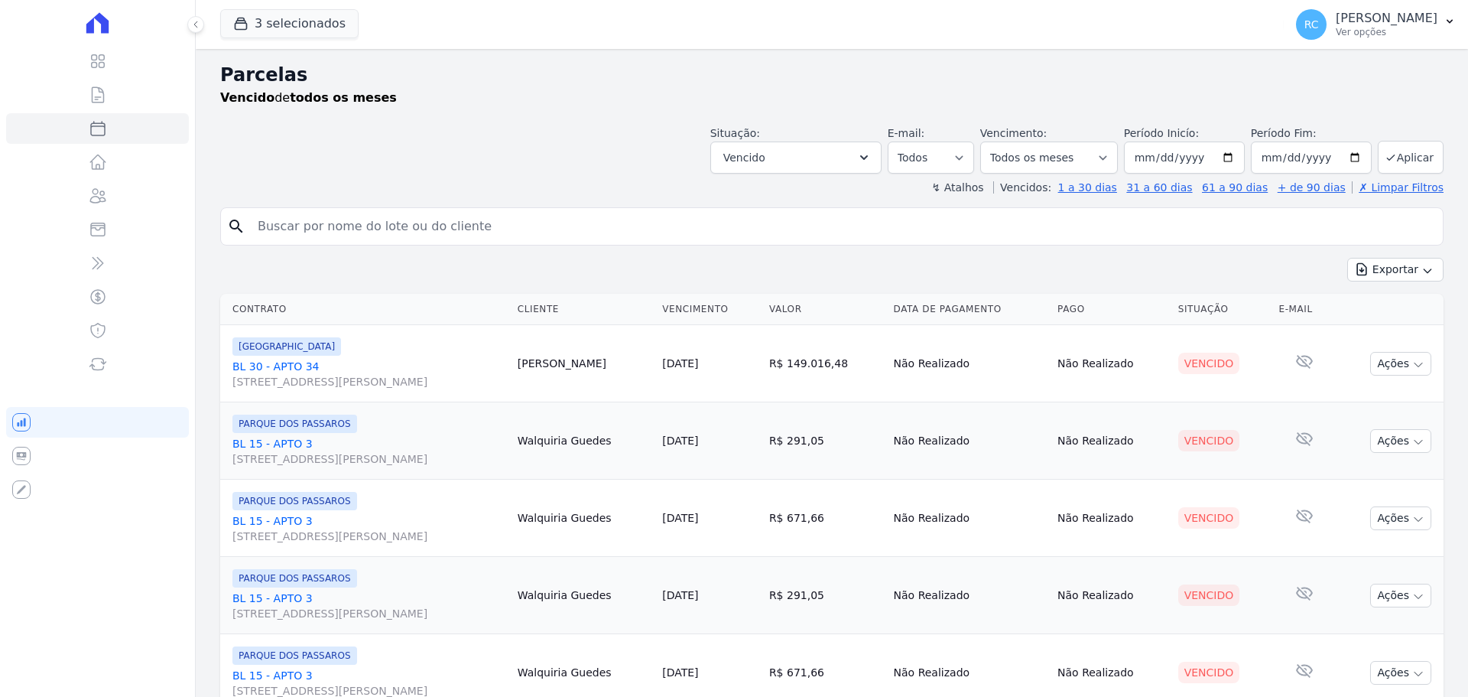
select select
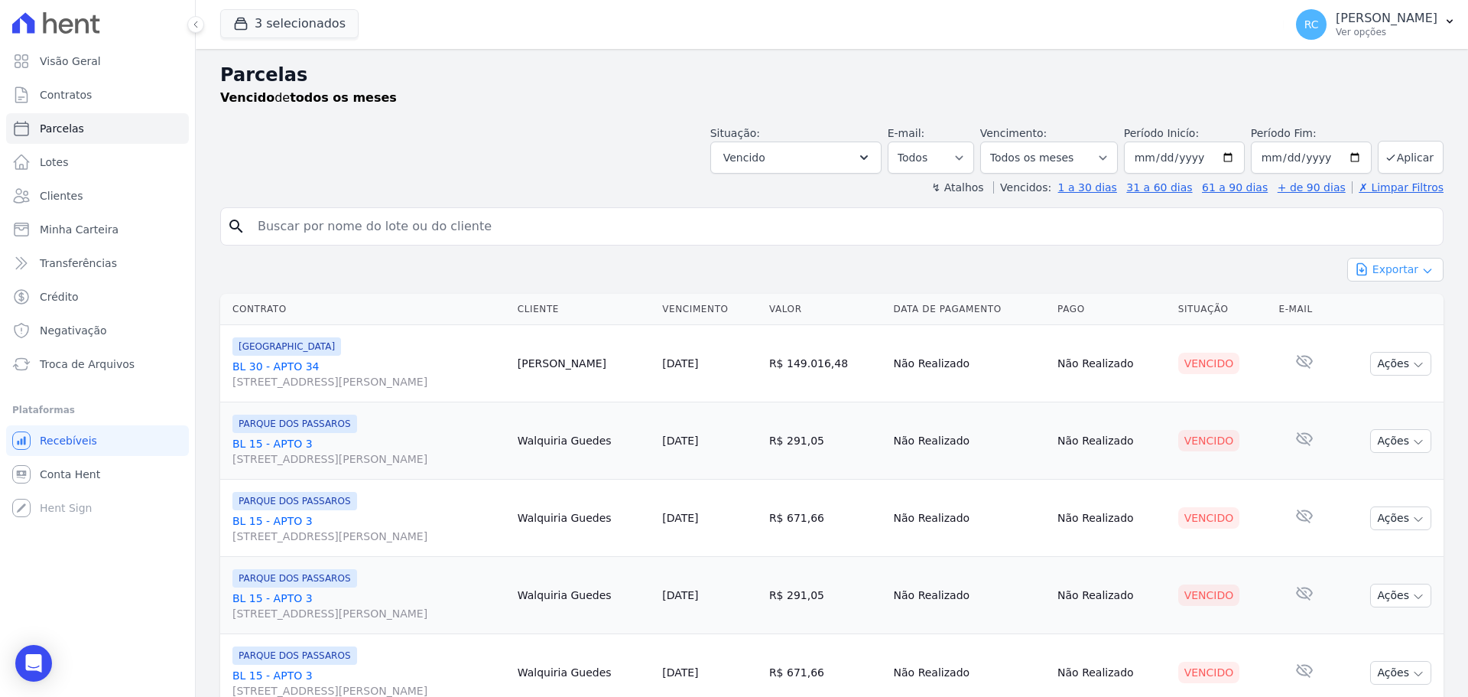
click at [1369, 267] on button "Exportar" at bounding box center [1395, 270] width 96 height 24
click at [1368, 331] on span "Exportar CSV" at bounding box center [1393, 331] width 81 height 15
drag, startPoint x: 1238, startPoint y: 258, endPoint x: 1407, endPoint y: 15, distance: 295.5
click at [495, 212] on input "search" at bounding box center [843, 226] width 1188 height 31
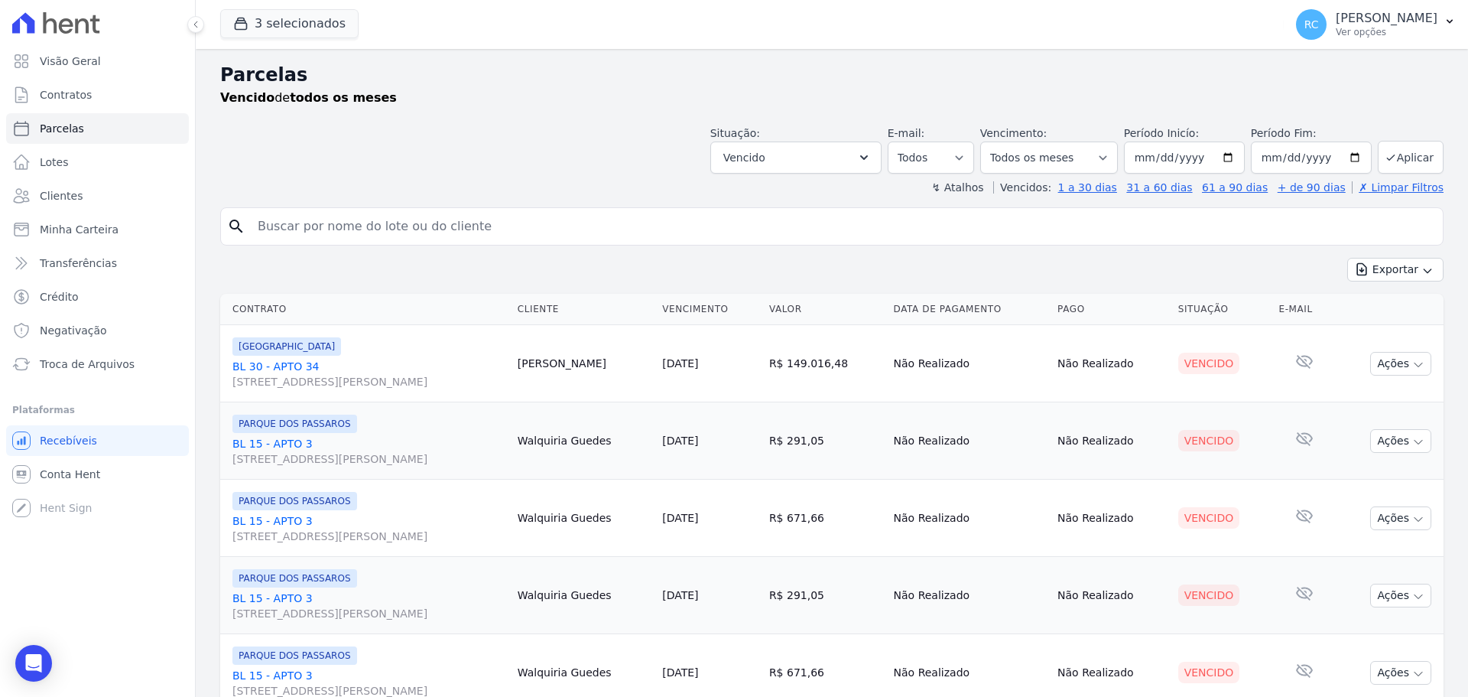
paste input "[PERSON_NAME]"
type input "[PERSON_NAME]"
select select
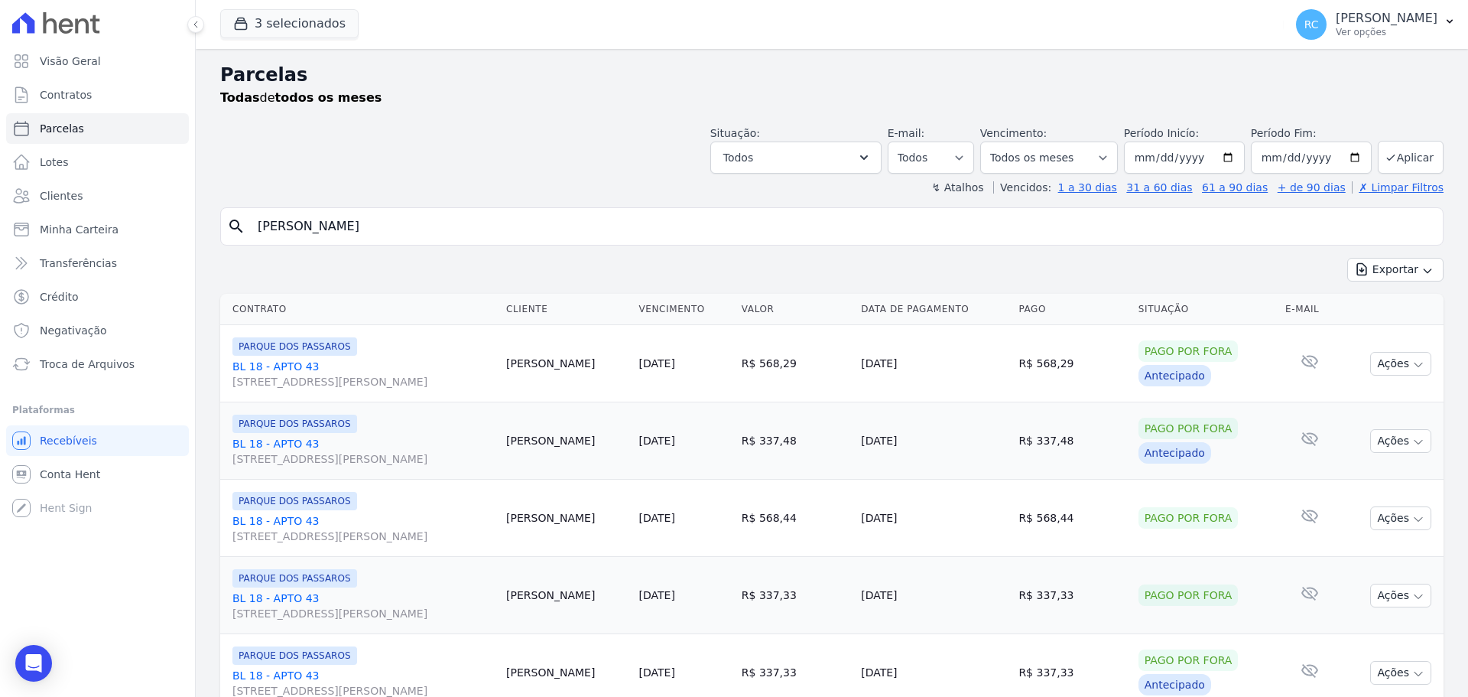
drag, startPoint x: 268, startPoint y: 263, endPoint x: 394, endPoint y: 167, distance: 158.8
click at [141, 271] on div "Visão Geral Contratos [GEOGRAPHIC_DATA] Lotes Clientes Minha Carteira Transferê…" at bounding box center [734, 348] width 1468 height 697
paste input "Edivan da [PERSON_NAME]"
type input "Edivan da [PERSON_NAME]"
select select
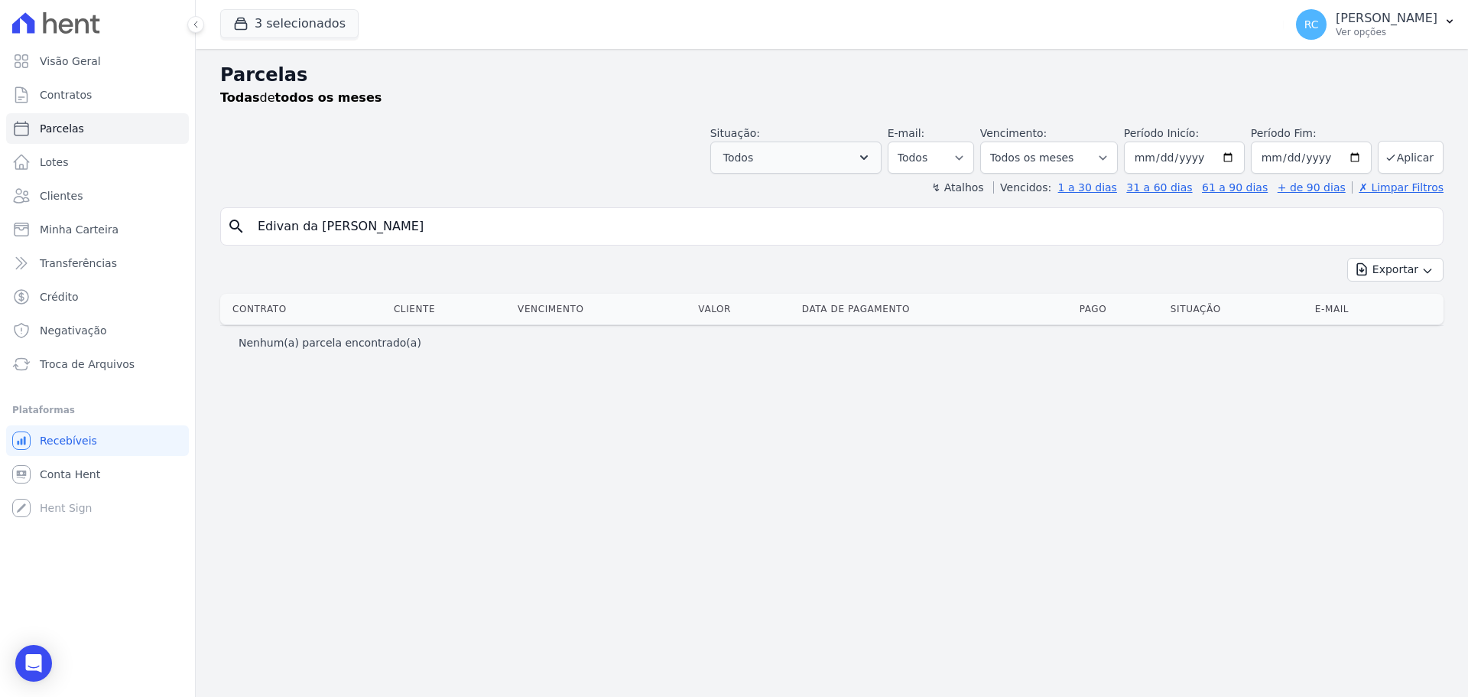
drag, startPoint x: 476, startPoint y: 194, endPoint x: 841, endPoint y: 157, distance: 366.7
click at [836, 159] on div "Parcelas Todas de todos os meses Situação: Agendado Em Aberto Pago Processando …" at bounding box center [832, 373] width 1272 height 648
type input "Edivan d"
select select
drag, startPoint x: 222, startPoint y: 241, endPoint x: 364, endPoint y: 132, distance: 179.4
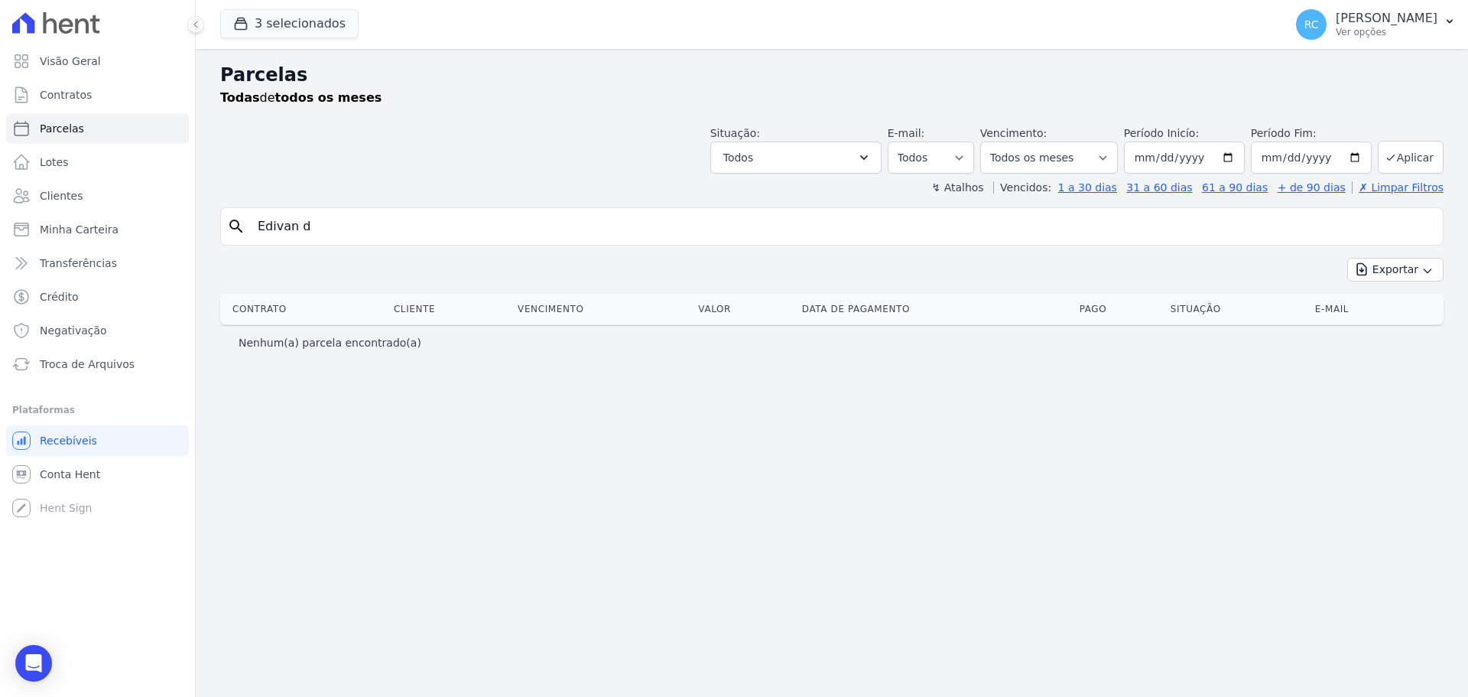
click at [23, 239] on div "Visão Geral Contratos [GEOGRAPHIC_DATA] Lotes Clientes Minha Carteira Transferê…" at bounding box center [734, 348] width 1468 height 697
paste input "[PERSON_NAME]"
type input "[PERSON_NAME]"
select select
drag, startPoint x: 327, startPoint y: 226, endPoint x: 768, endPoint y: 166, distance: 444.5
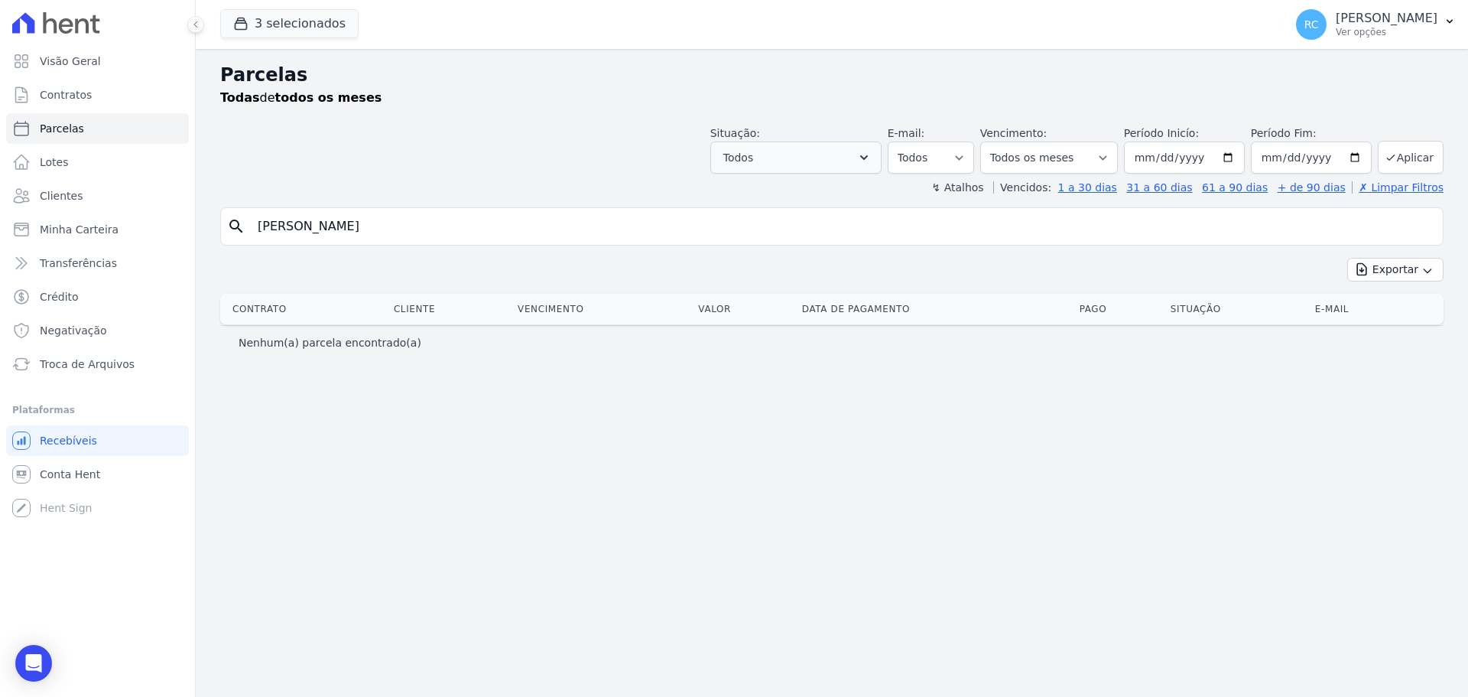
click at [767, 173] on div "Parcelas Todas de todos os meses Situação: Agendado Em Aberto Pago Processando …" at bounding box center [832, 373] width 1272 height 648
type input "ELIESER ALVE"
select select
drag, startPoint x: 363, startPoint y: 226, endPoint x: 376, endPoint y: 206, distance: 23.1
click at [104, 233] on div "Visão Geral Contratos [GEOGRAPHIC_DATA] Lotes Clientes Minha Carteira Transferê…" at bounding box center [734, 348] width 1468 height 697
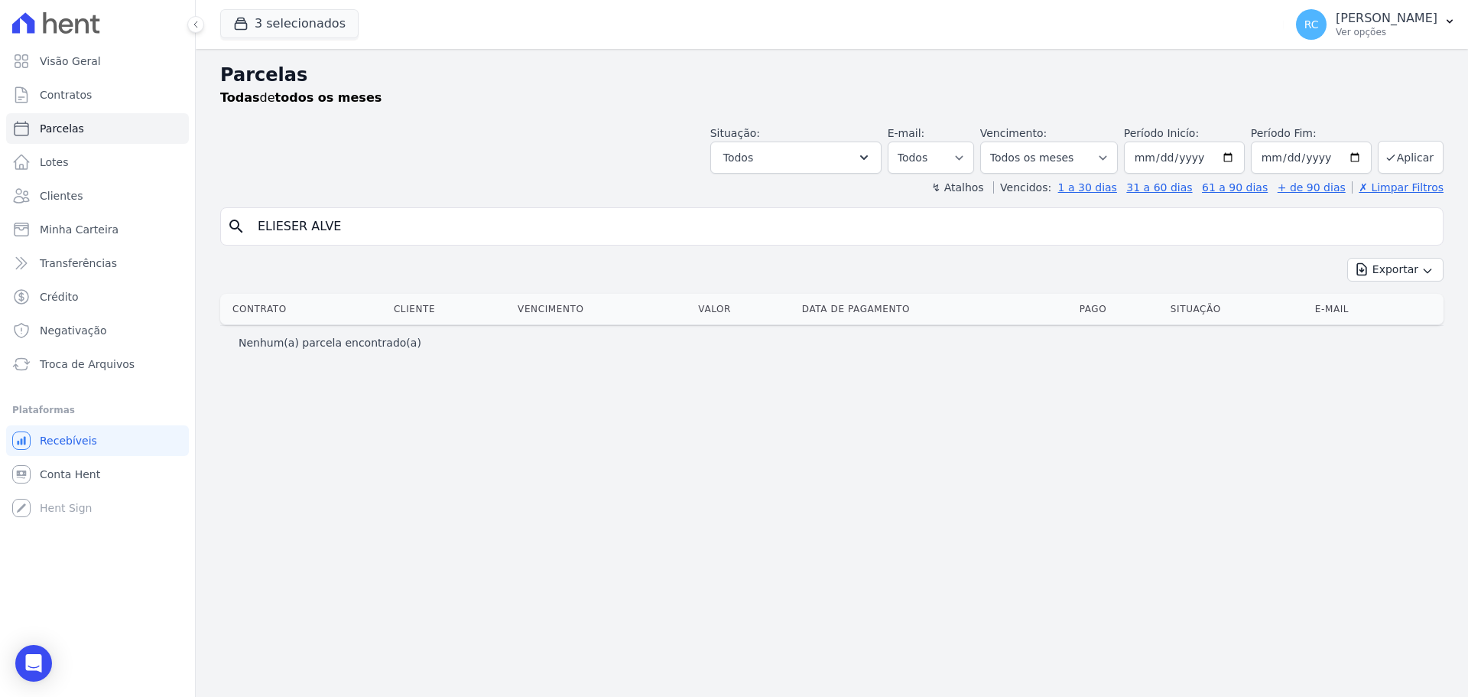
paste input "[PERSON_NAME]"
type input "[PERSON_NAME]"
select select
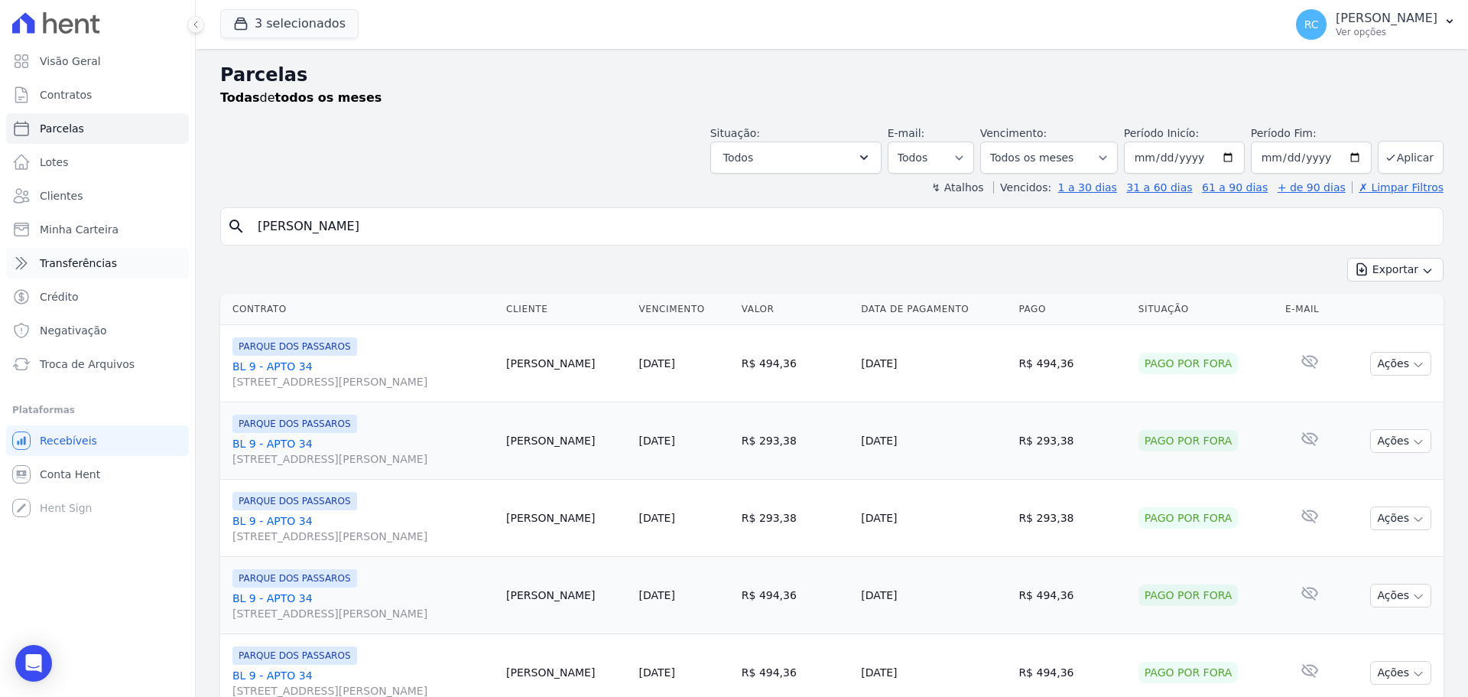
click at [168, 258] on div "Visão Geral Contratos [GEOGRAPHIC_DATA] Lotes Clientes Minha Carteira Transferê…" at bounding box center [734, 348] width 1468 height 697
paste input "[PERSON_NAME]"
type input "[PERSON_NAME]"
select select
click at [24, 256] on div "Visão Geral Contratos [GEOGRAPHIC_DATA] Lotes Clientes Minha Carteira Transferê…" at bounding box center [734, 348] width 1468 height 697
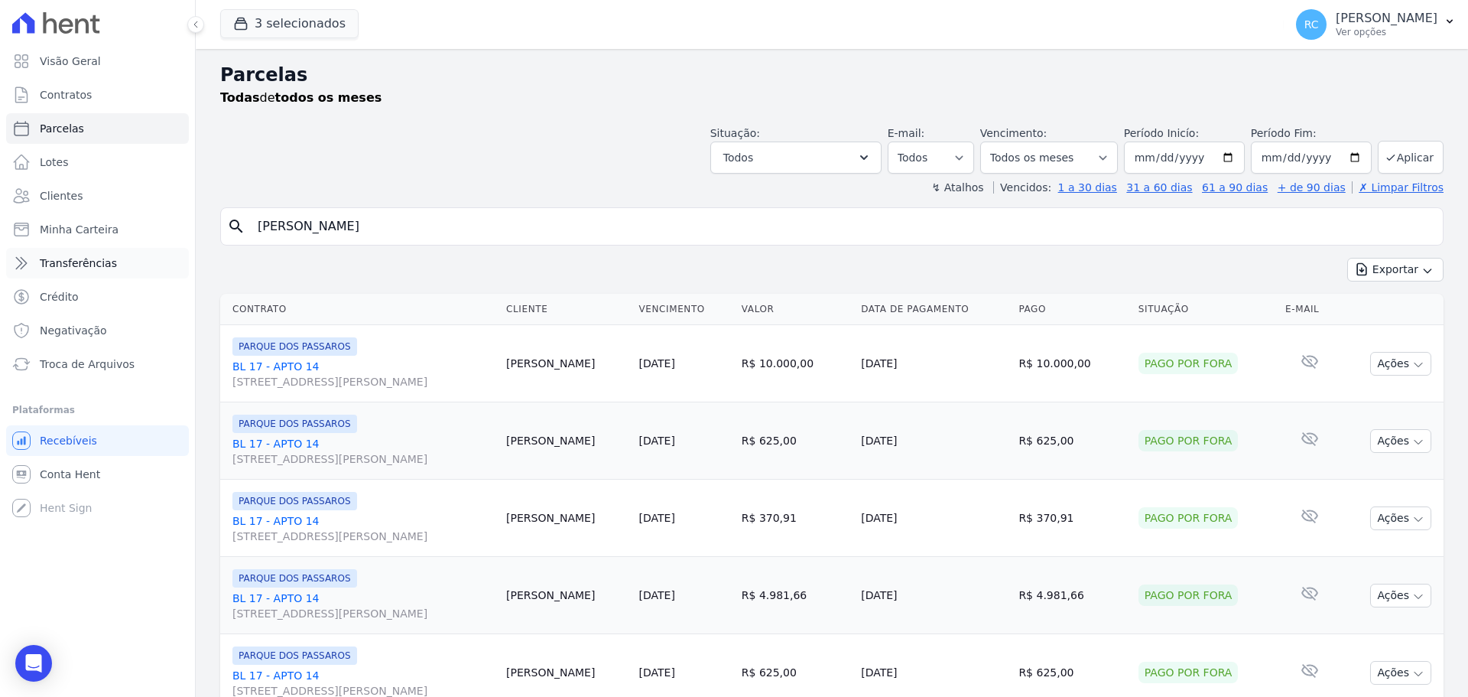
paste input "[PERSON_NAME]"
type input "[PERSON_NAME]"
select select
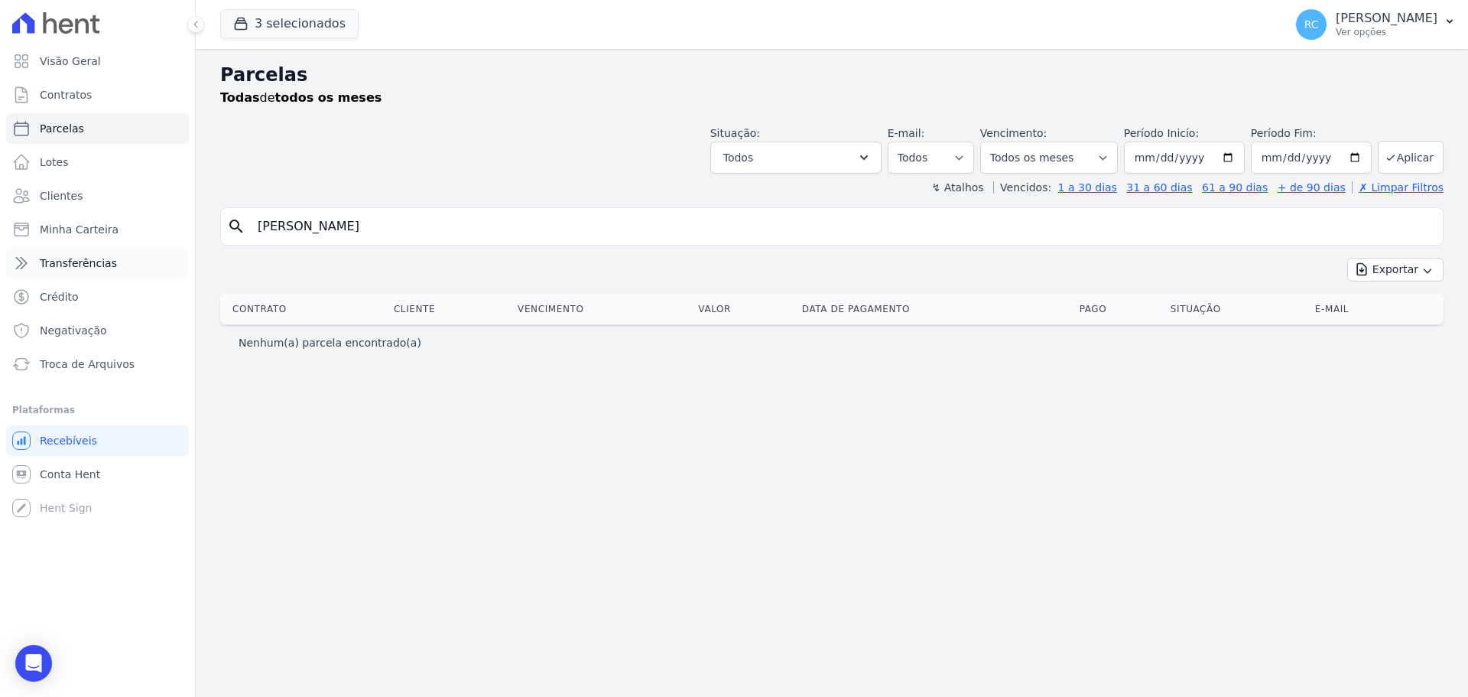
drag, startPoint x: 436, startPoint y: 232, endPoint x: 71, endPoint y: 256, distance: 365.6
click at [71, 257] on div "Visão Geral Contratos [GEOGRAPHIC_DATA] Lotes Clientes Minha Carteira Transferê…" at bounding box center [734, 348] width 1468 height 697
paste input "[PERSON_NAME]"
type input "[PERSON_NAME]"
select select
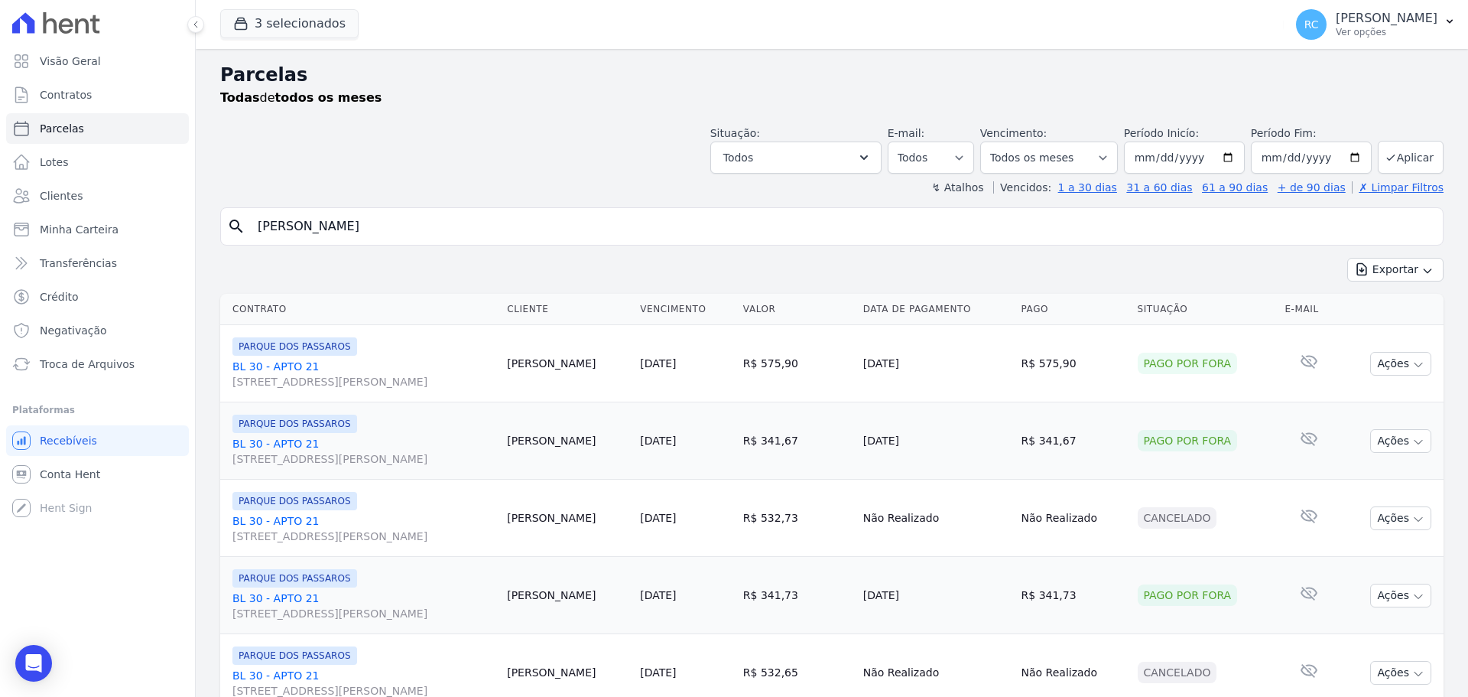
drag, startPoint x: 454, startPoint y: 224, endPoint x: 0, endPoint y: 278, distance: 457.4
click at [0, 278] on div "Visão Geral Contratos [GEOGRAPHIC_DATA] Lotes Clientes Minha Carteira Transferê…" at bounding box center [734, 348] width 1468 height 697
paste input "ONICA CHINCOA CORREIA"
type input "[PERSON_NAME]"
select select
